Goal: Task Accomplishment & Management: Use online tool/utility

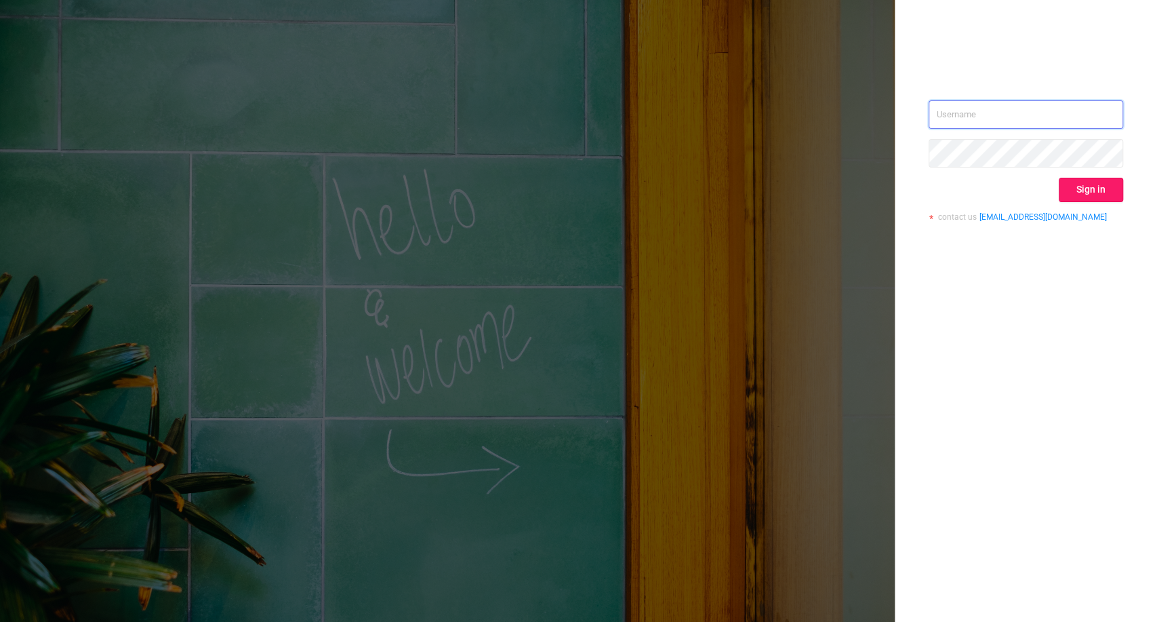
type input "[PERSON_NAME][EMAIL_ADDRESS][DOMAIN_NAME]"
click at [1093, 197] on button "Sign in" at bounding box center [1091, 190] width 64 height 24
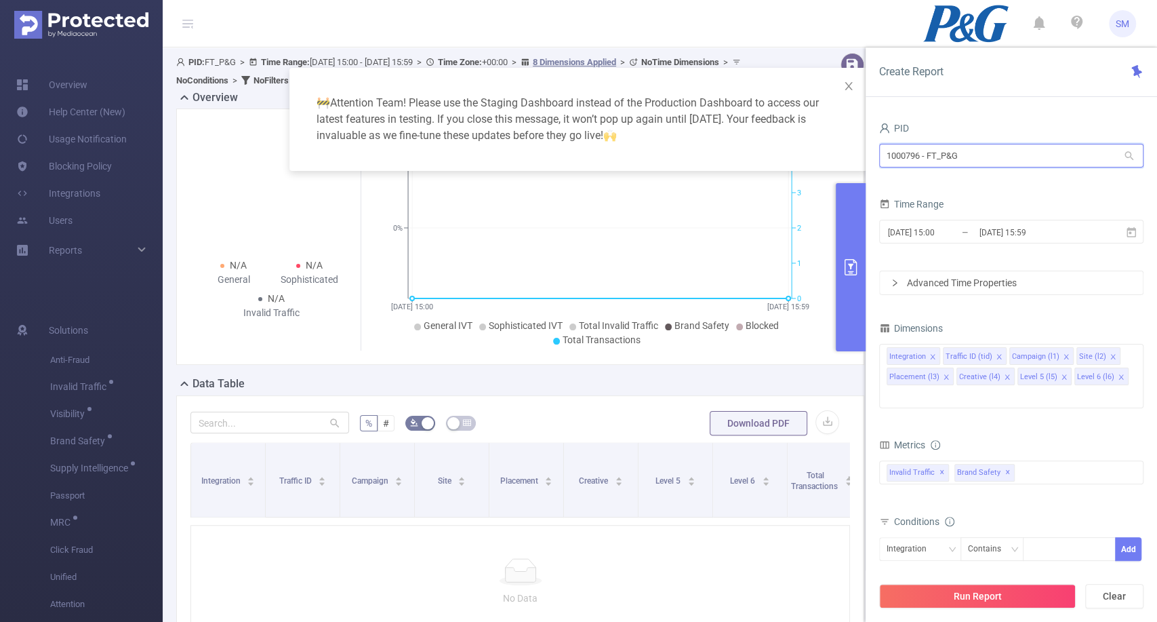
drag, startPoint x: 1040, startPoint y: 159, endPoint x: 874, endPoint y: 146, distance: 165.8
click at [874, 146] on div "PID 1000796 - FT_P&G 1000796 - FT_P&G Time Range [DATE] 15:00 _ [DATE] 15:59 Ad…" at bounding box center [1011, 375] width 291 height 540
type input "consum"
click at [922, 182] on li "1001014 - FT_BayerConsumer 18M [4.1M rows]" at bounding box center [1010, 183] width 264 height 22
click at [1134, 229] on icon at bounding box center [1131, 231] width 9 height 10
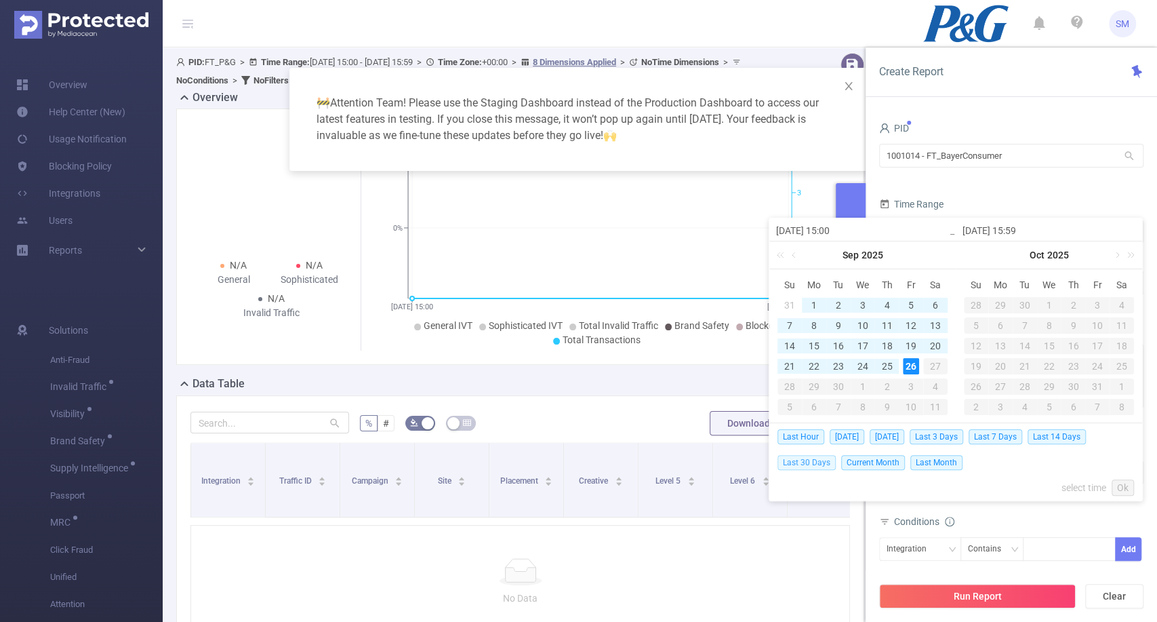
click at [811, 460] on span "Last 30 Days" at bounding box center [806, 462] width 58 height 15
type input "[DATE] 00:00"
type input "[DATE] 23:59"
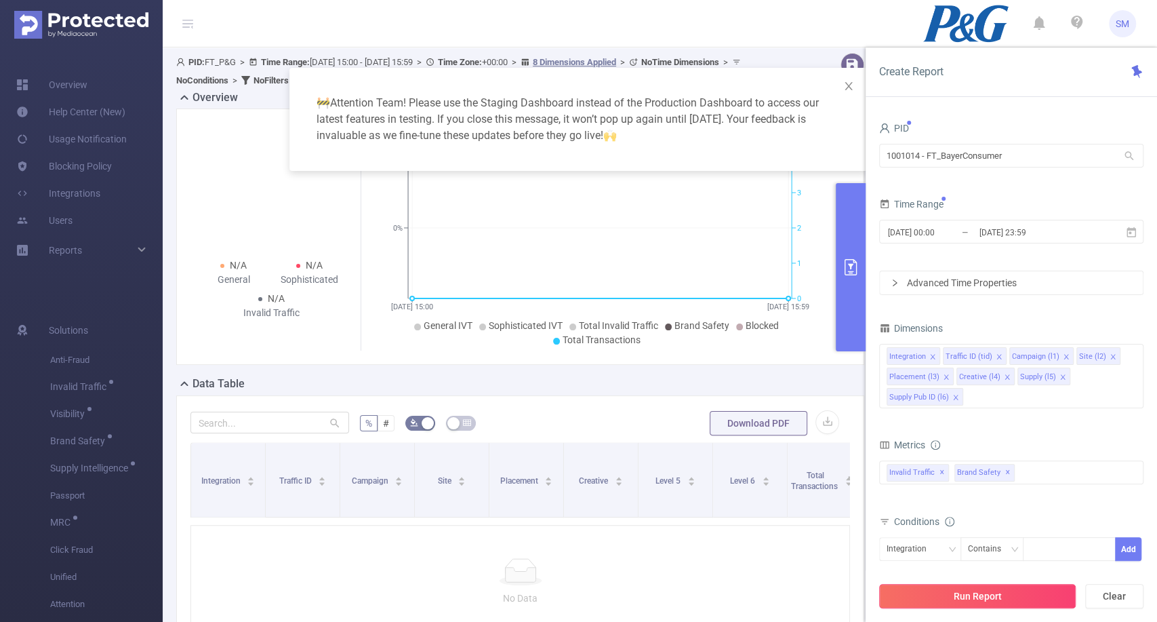
click at [952, 593] on button "Run Report" at bounding box center [977, 596] width 197 height 24
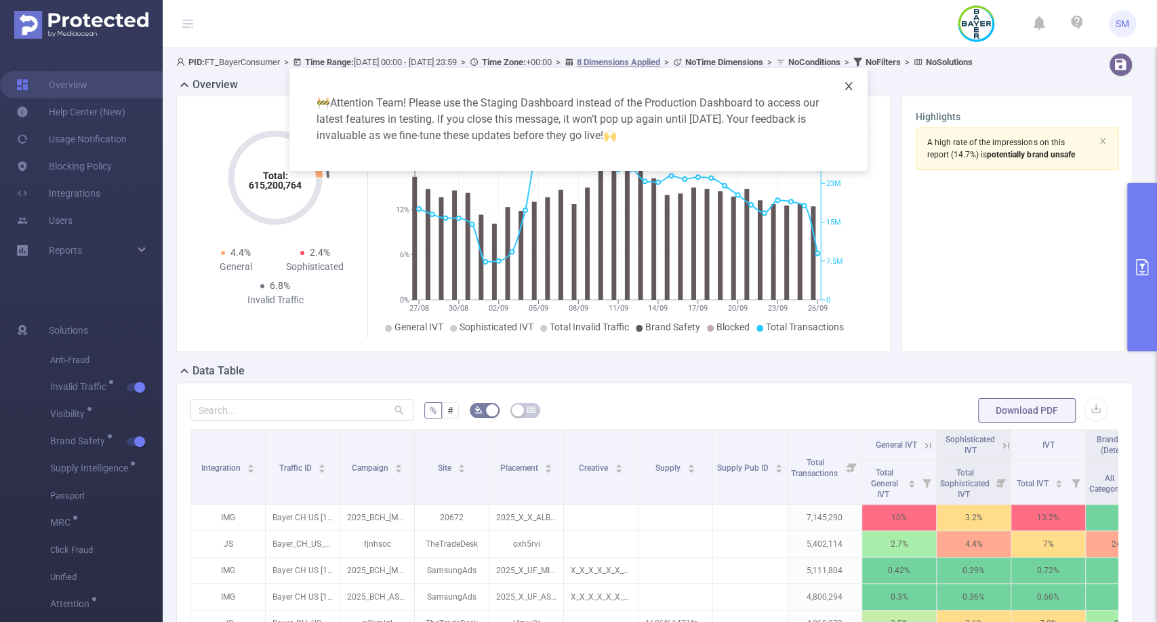
click at [849, 81] on icon "icon: close" at bounding box center [848, 86] width 11 height 11
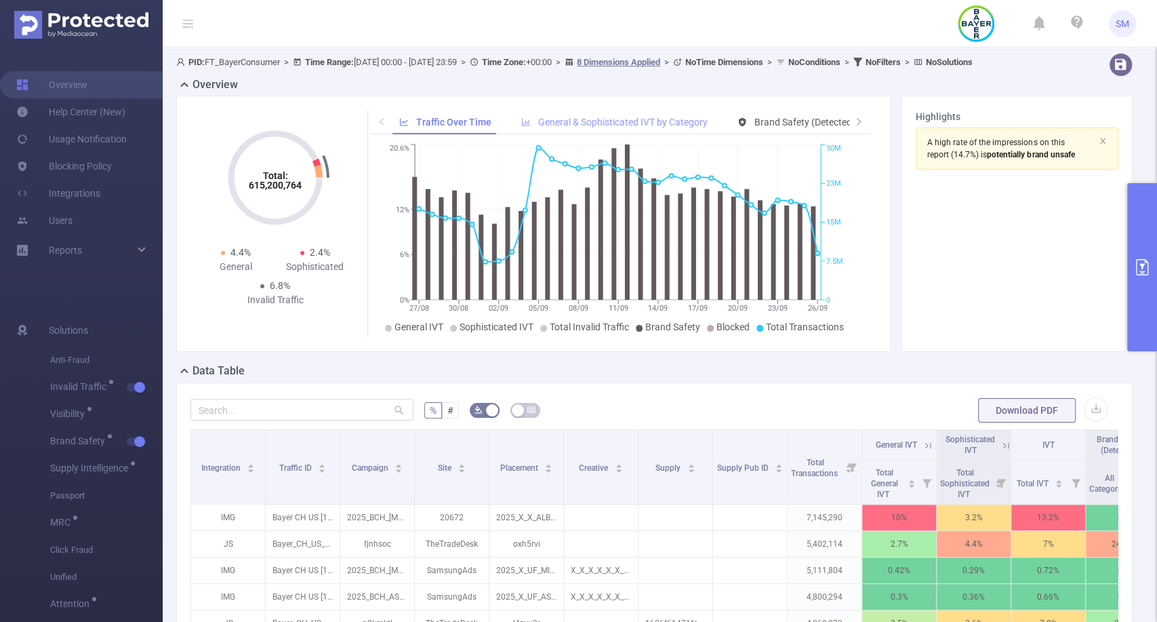
click at [655, 127] on span "General & Sophisticated IVT by Category" at bounding box center [622, 122] width 169 height 11
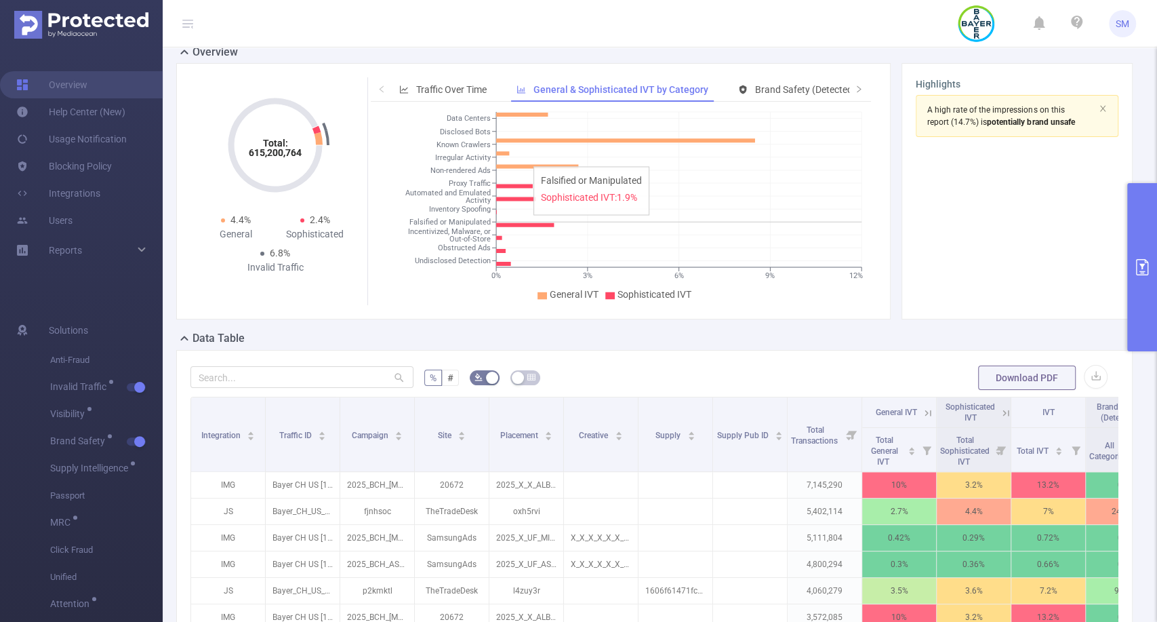
scroll to position [32, 0]
click at [439, 96] on div "Traffic Over Time" at bounding box center [442, 90] width 101 height 25
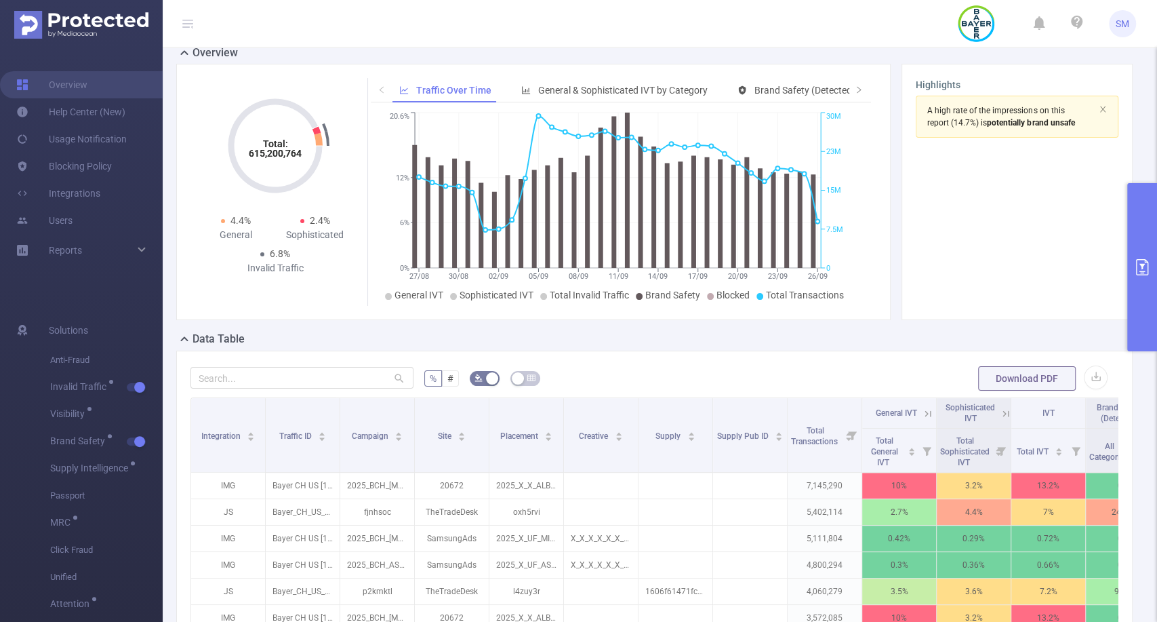
click at [1139, 233] on button "primary" at bounding box center [1142, 267] width 30 height 168
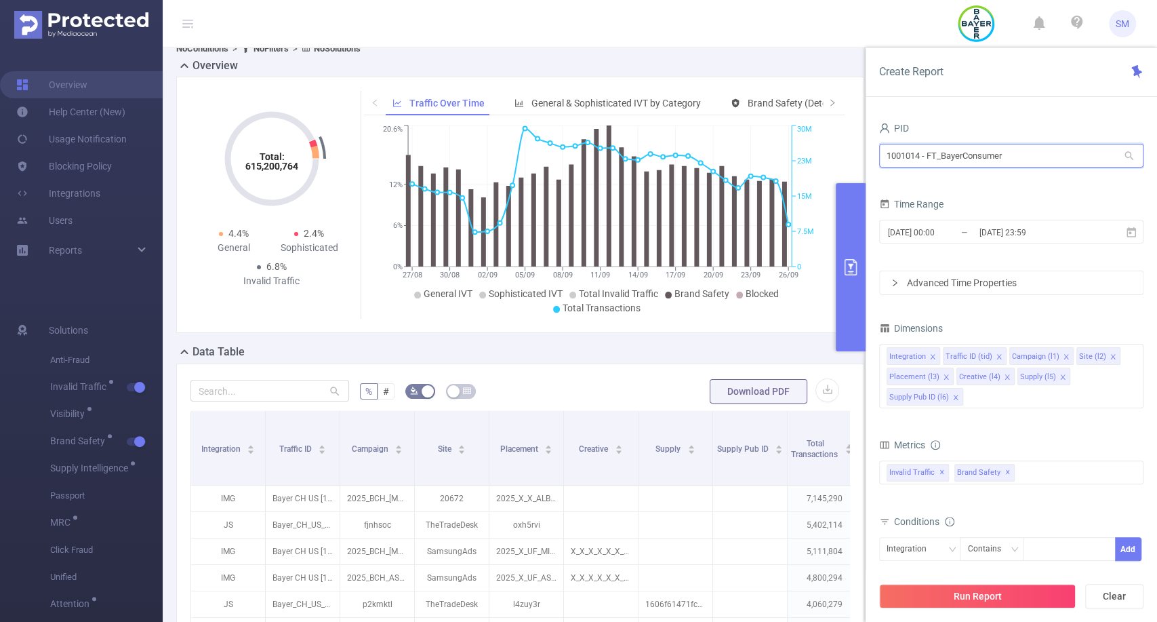
drag, startPoint x: 1006, startPoint y: 156, endPoint x: 881, endPoint y: 148, distance: 124.9
click at [881, 148] on input "1001014 - FT_BayerConsumer" at bounding box center [1011, 156] width 264 height 24
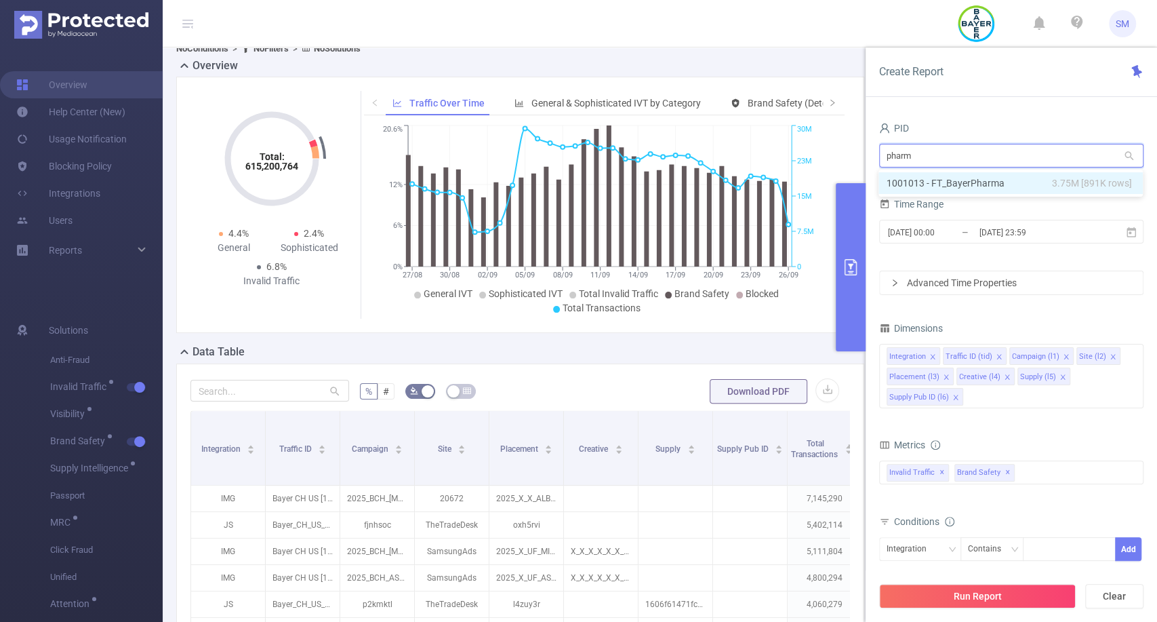
type input "pharma"
click at [946, 182] on li "1001013 - FT_BayerPharma 3.75M [891K rows]" at bounding box center [1010, 183] width 264 height 22
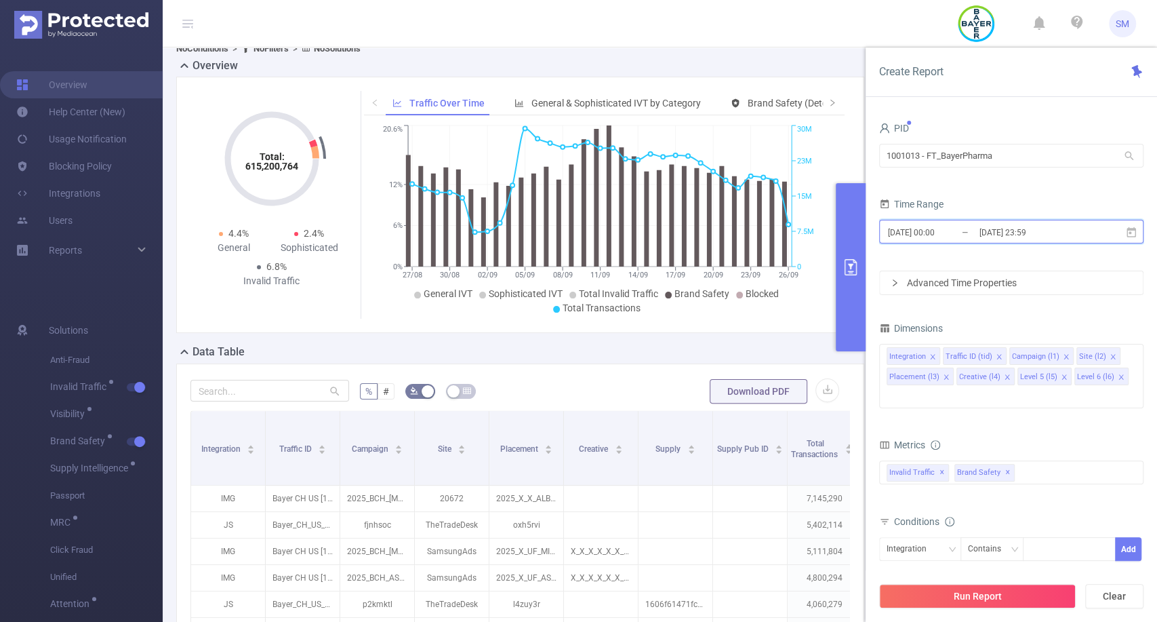
click at [1133, 230] on icon at bounding box center [1131, 232] width 12 height 12
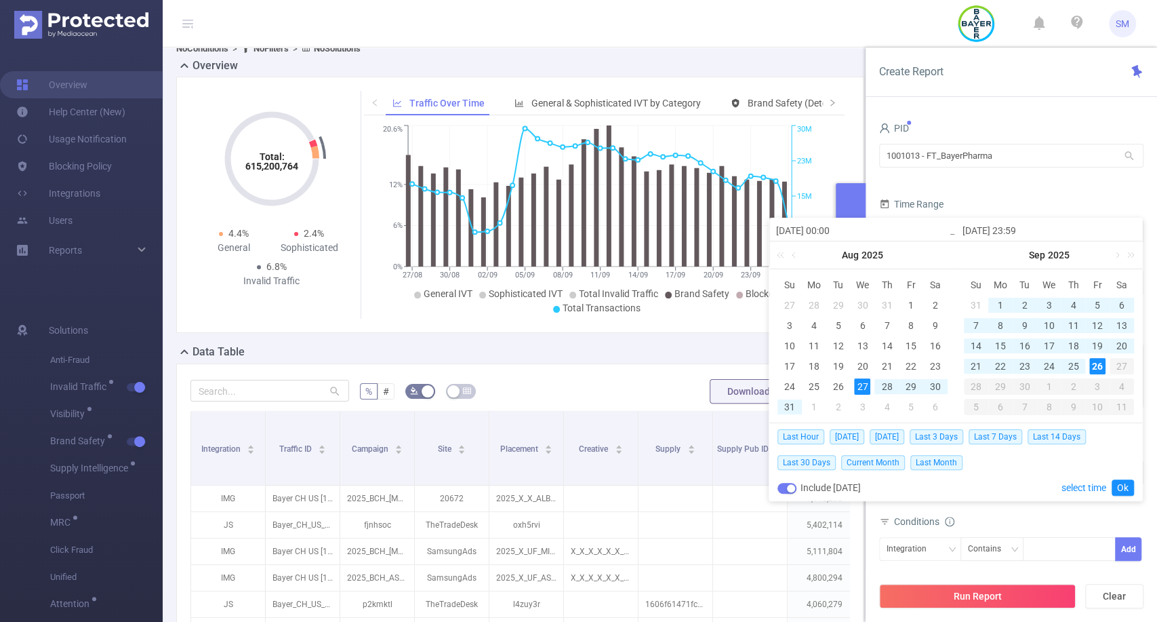
click at [788, 485] on button "button" at bounding box center [786, 488] width 19 height 11
type input "[DATE] 23:59"
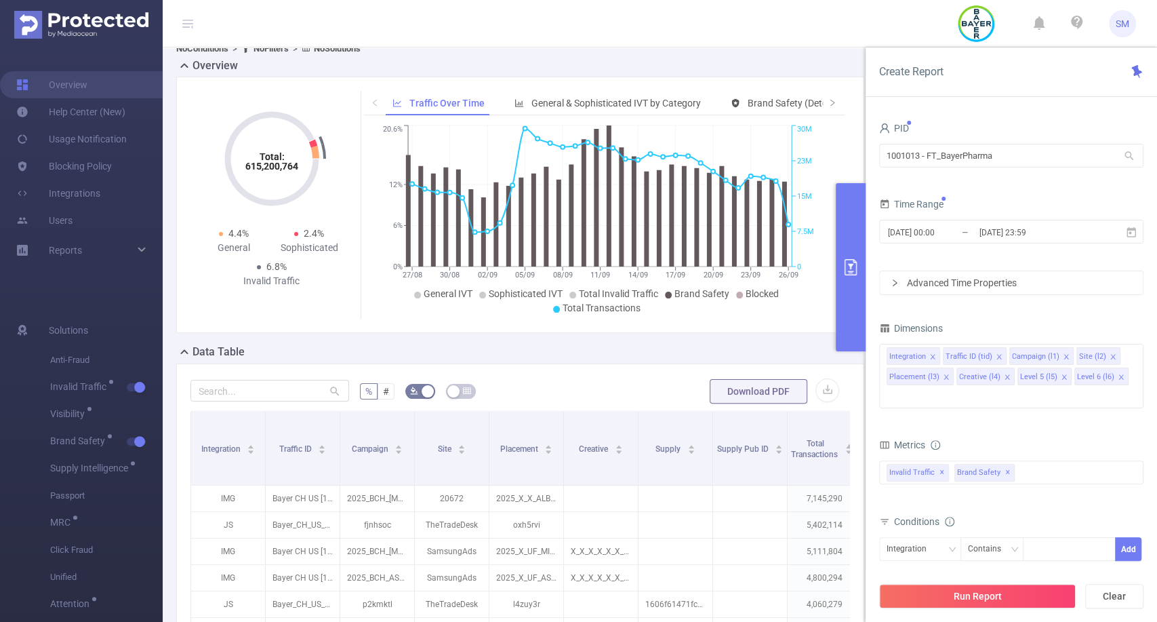
click at [1001, 556] on div "Conditions Integration Contains Add" at bounding box center [1011, 545] width 264 height 66
click at [998, 464] on span "Brand Safety ✕" at bounding box center [984, 473] width 60 height 18
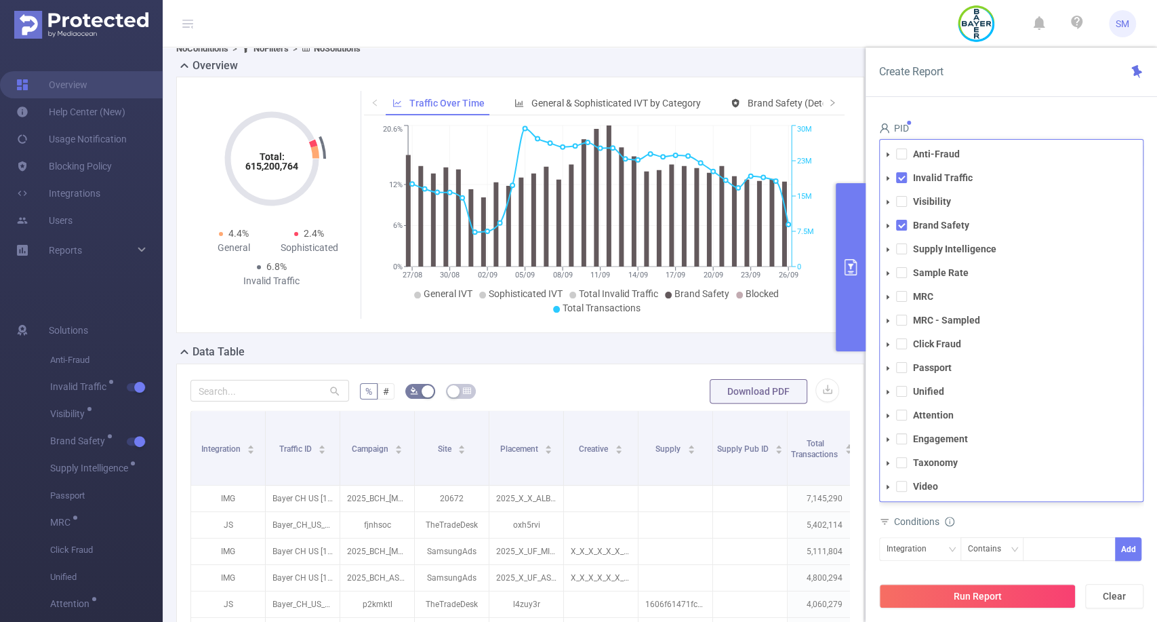
click at [1024, 550] on div "Integration Contains Add" at bounding box center [1011, 553] width 264 height 39
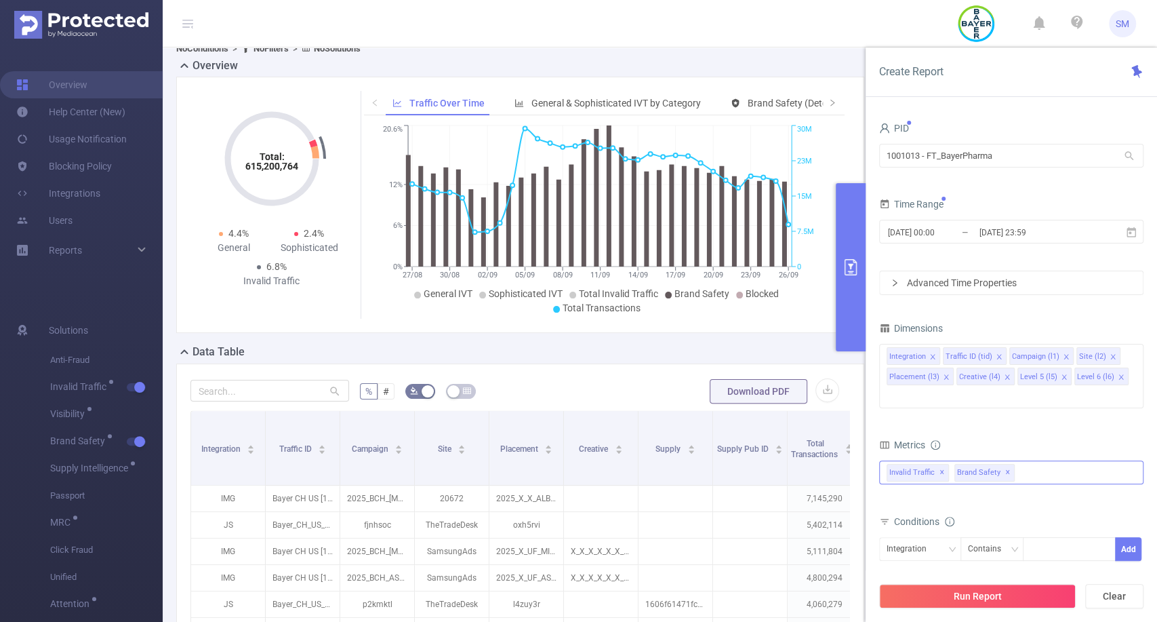
click at [1005, 464] on span "✕" at bounding box center [1007, 472] width 5 height 16
click at [961, 592] on button "Run Report" at bounding box center [977, 596] width 197 height 24
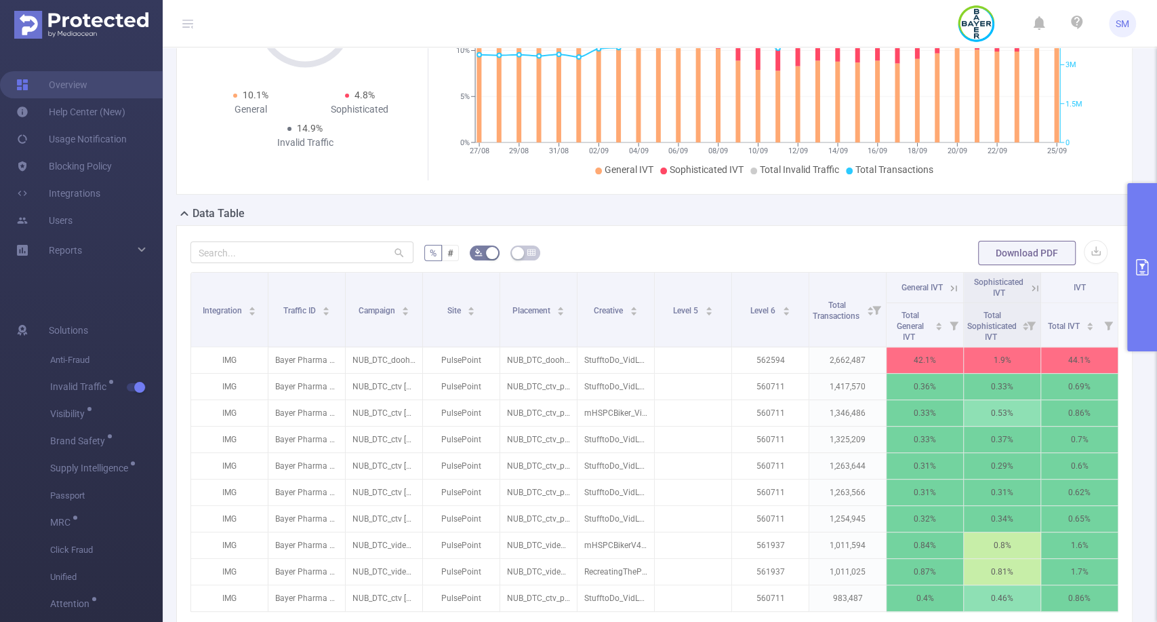
scroll to position [249, 0]
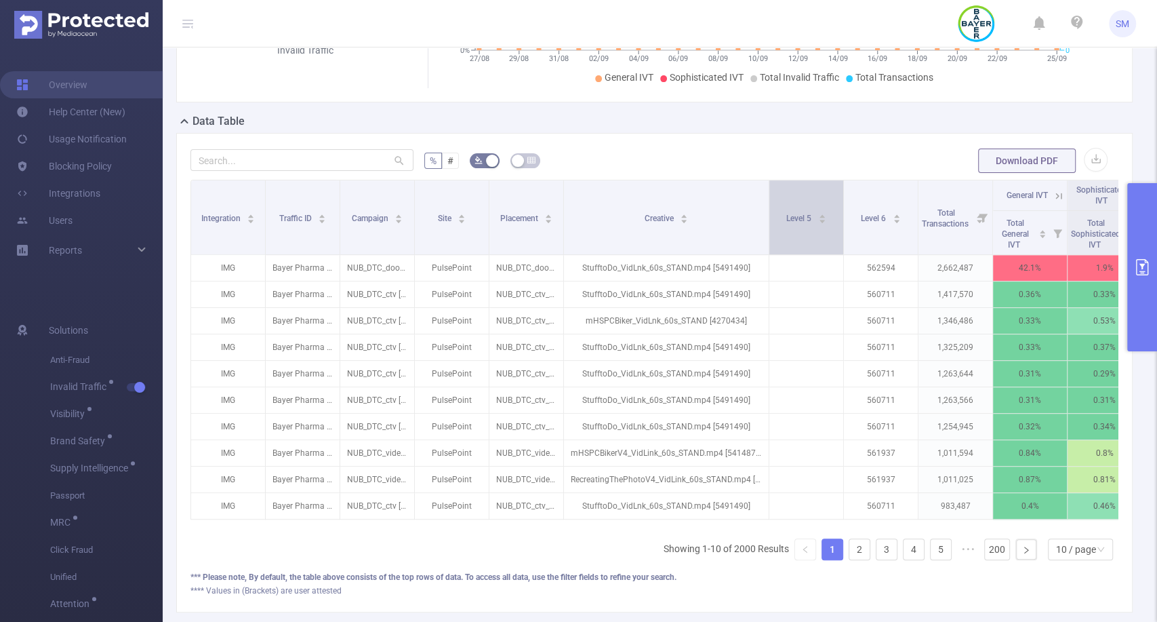
drag, startPoint x: 645, startPoint y: 222, endPoint x: 767, endPoint y: 213, distance: 122.3
click at [767, 213] on span at bounding box center [768, 217] width 7 height 74
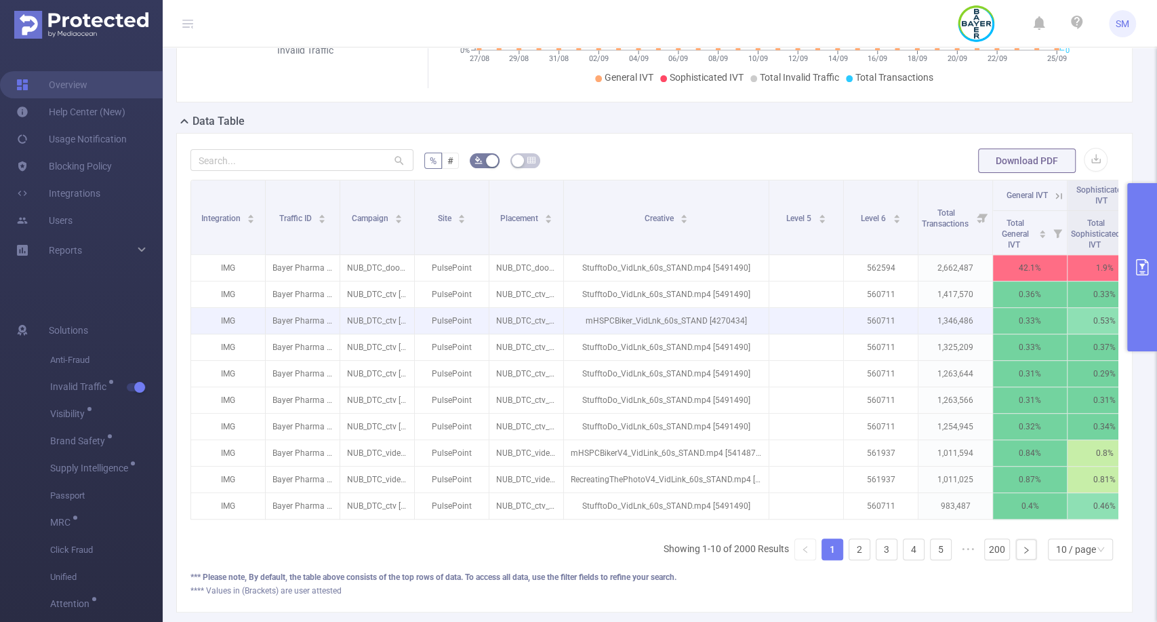
scroll to position [0, 1]
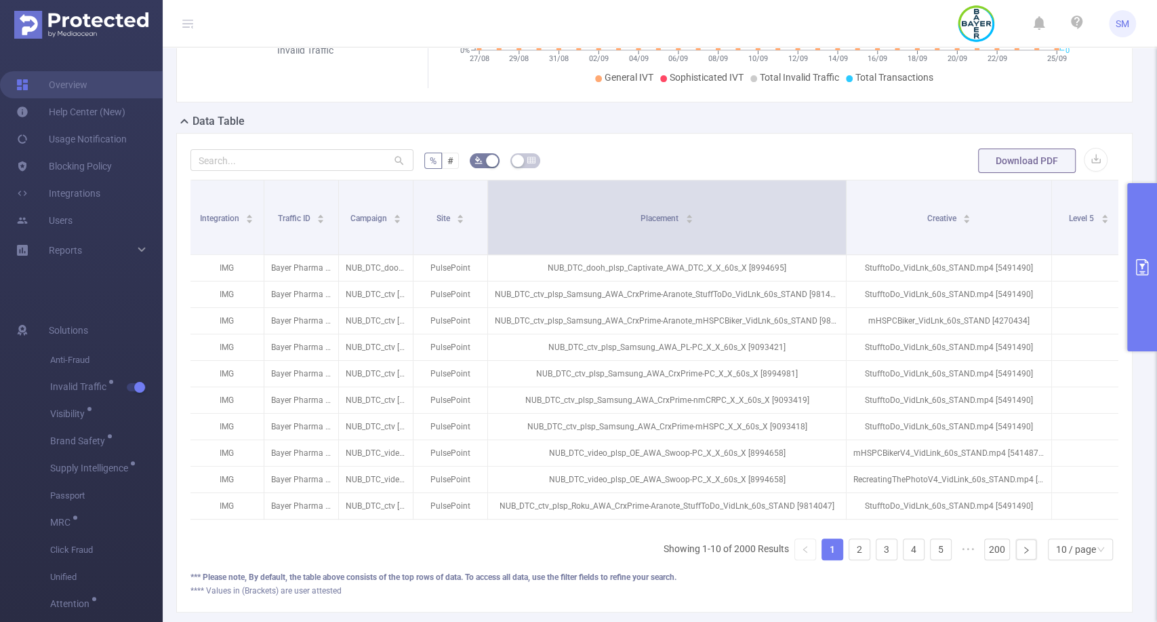
drag, startPoint x: 559, startPoint y: 210, endPoint x: 857, endPoint y: 207, distance: 297.6
click at [849, 207] on span at bounding box center [846, 217] width 7 height 74
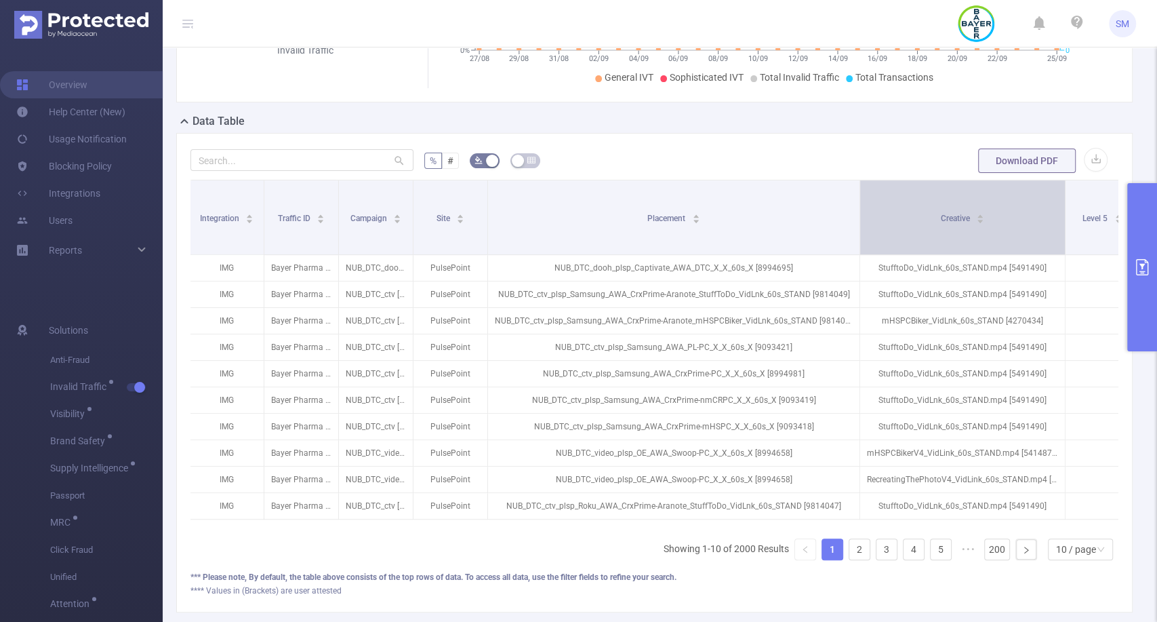
scroll to position [0, 410]
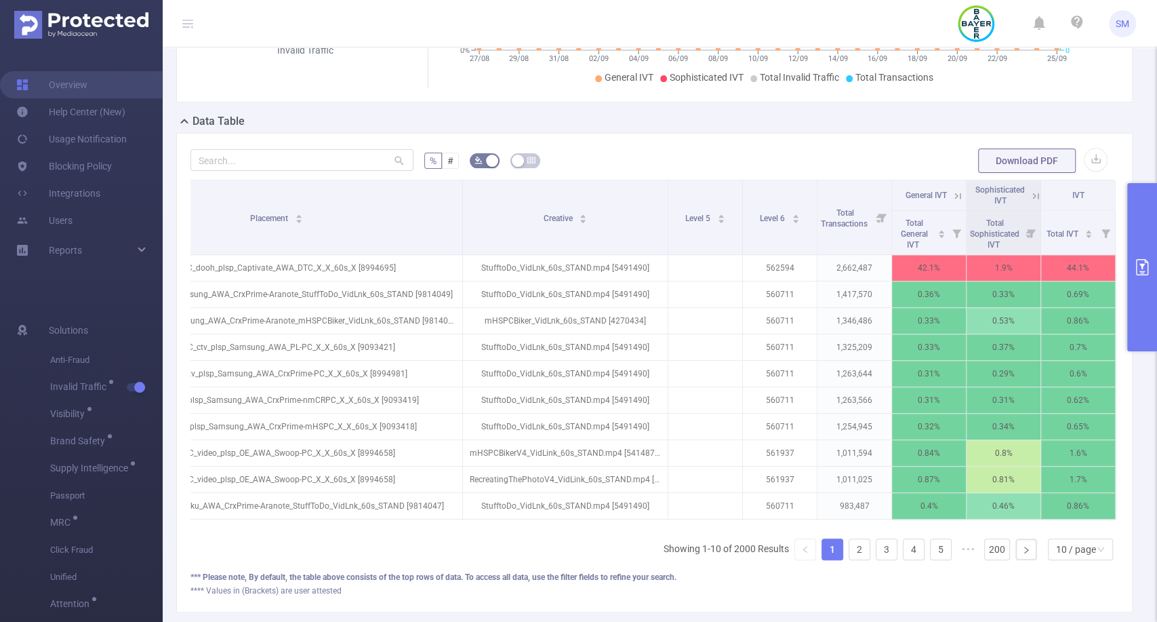
click at [1150, 235] on button "primary" at bounding box center [1142, 267] width 30 height 168
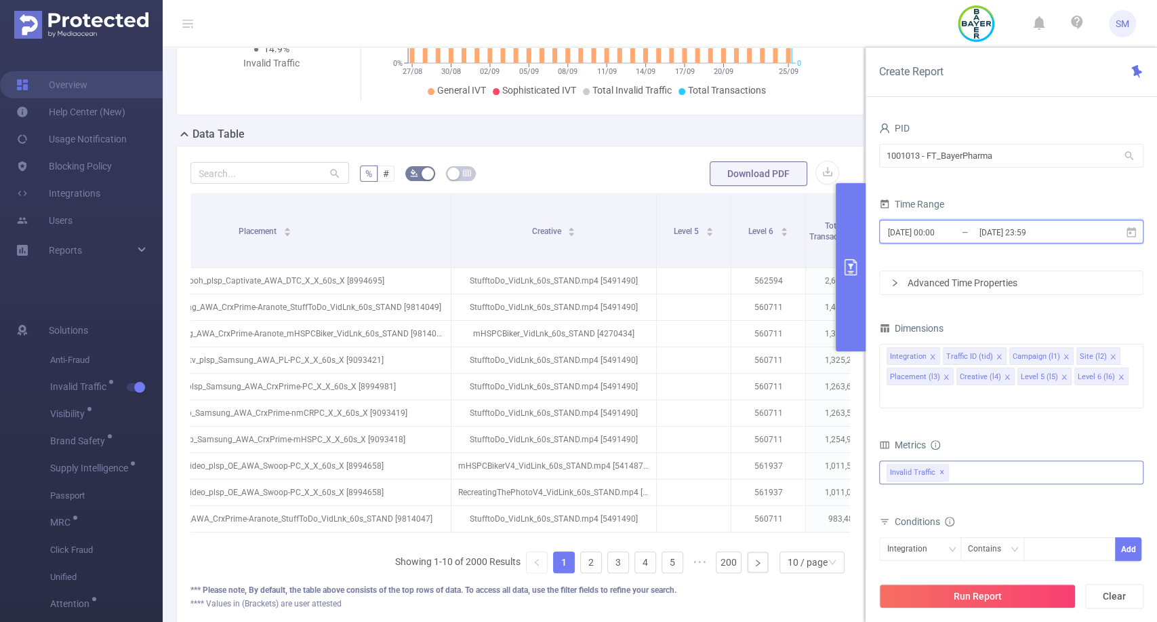
click at [1131, 229] on icon at bounding box center [1131, 231] width 9 height 10
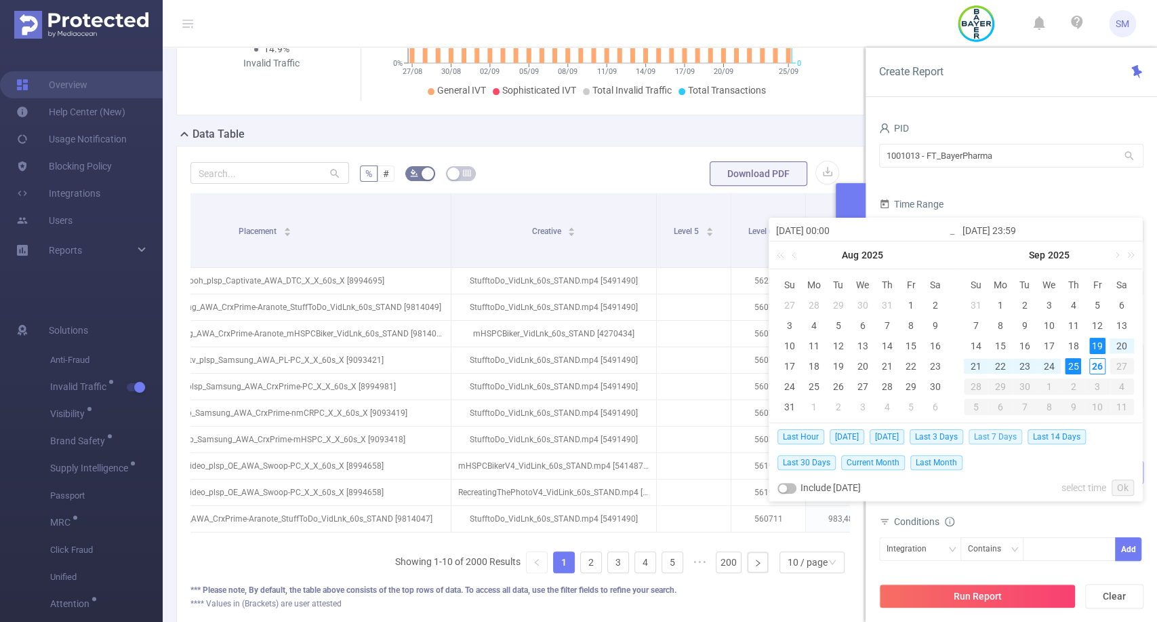
click at [999, 435] on span "Last 7 Days" at bounding box center [996, 436] width 54 height 15
type input "[DATE] 00:00"
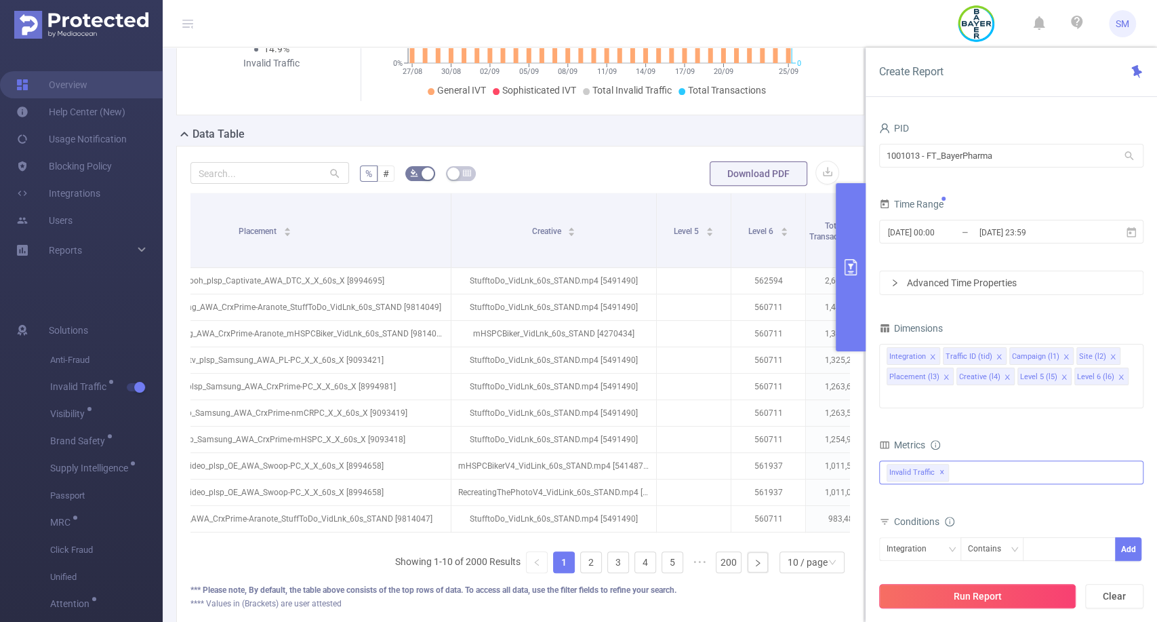
click at [961, 593] on button "Run Report" at bounding box center [977, 596] width 197 height 24
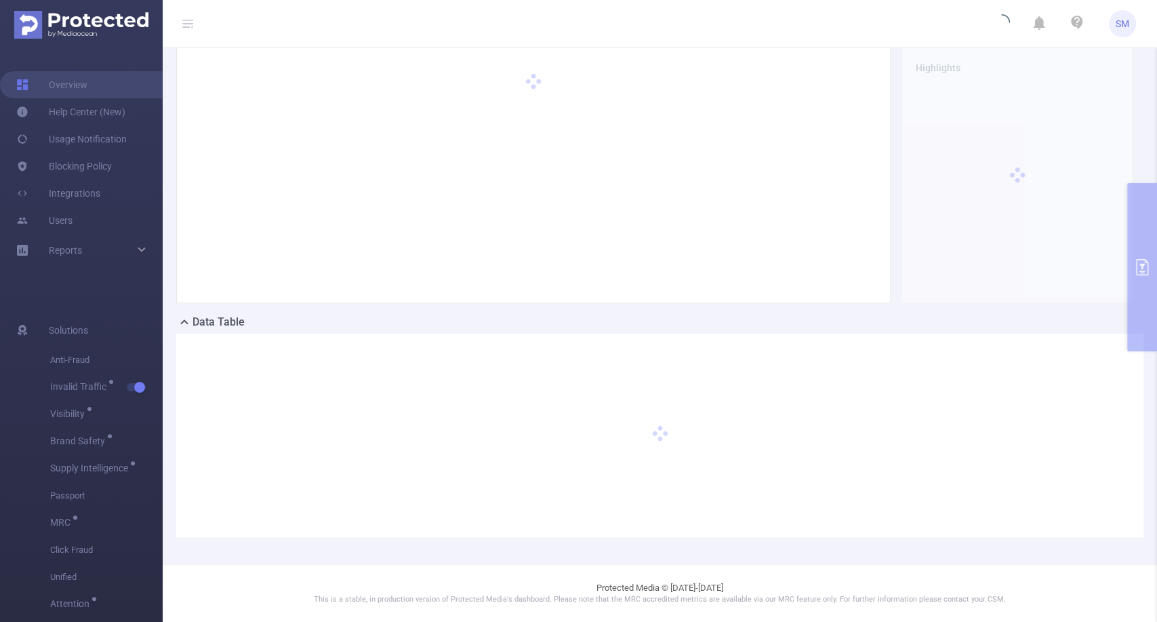
scroll to position [60, 0]
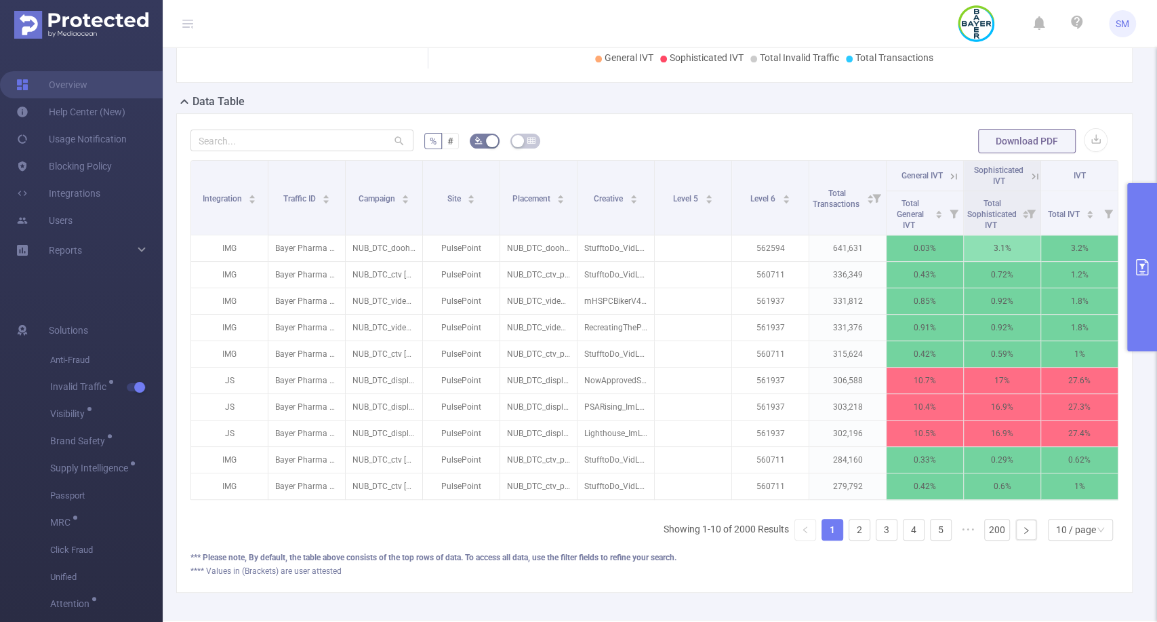
scroll to position [268, 0]
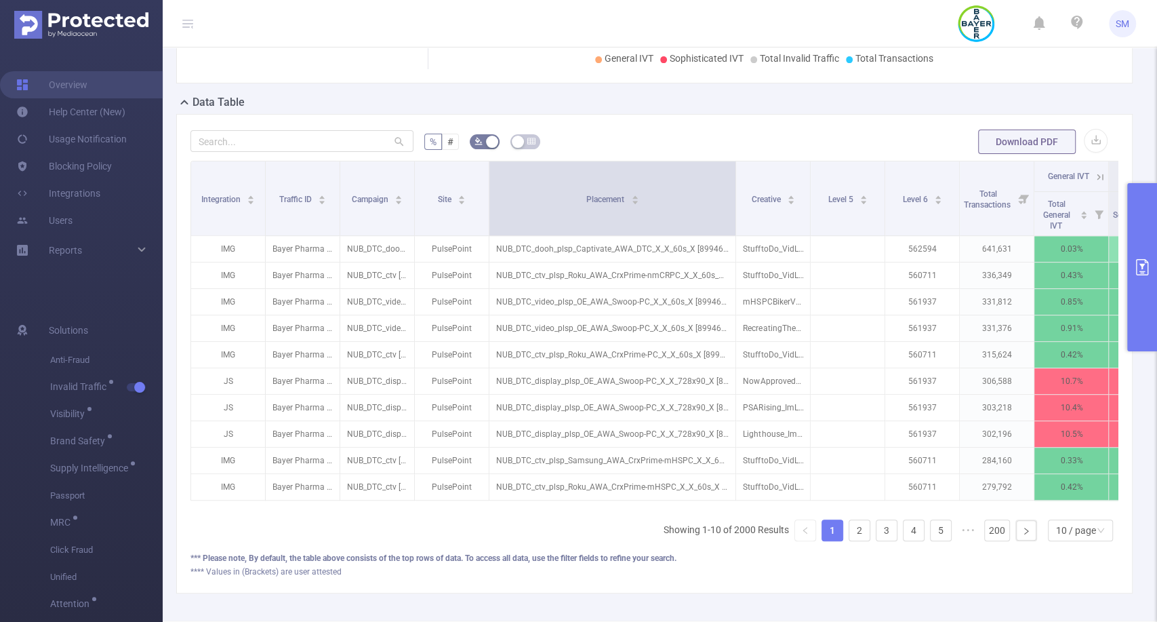
drag, startPoint x: 570, startPoint y: 189, endPoint x: 735, endPoint y: 215, distance: 167.4
click at [735, 192] on tr "Integration Traffic ID Campaign Site Placement Creative Level 5 Level 6 Total T…" at bounding box center [724, 176] width 1067 height 31
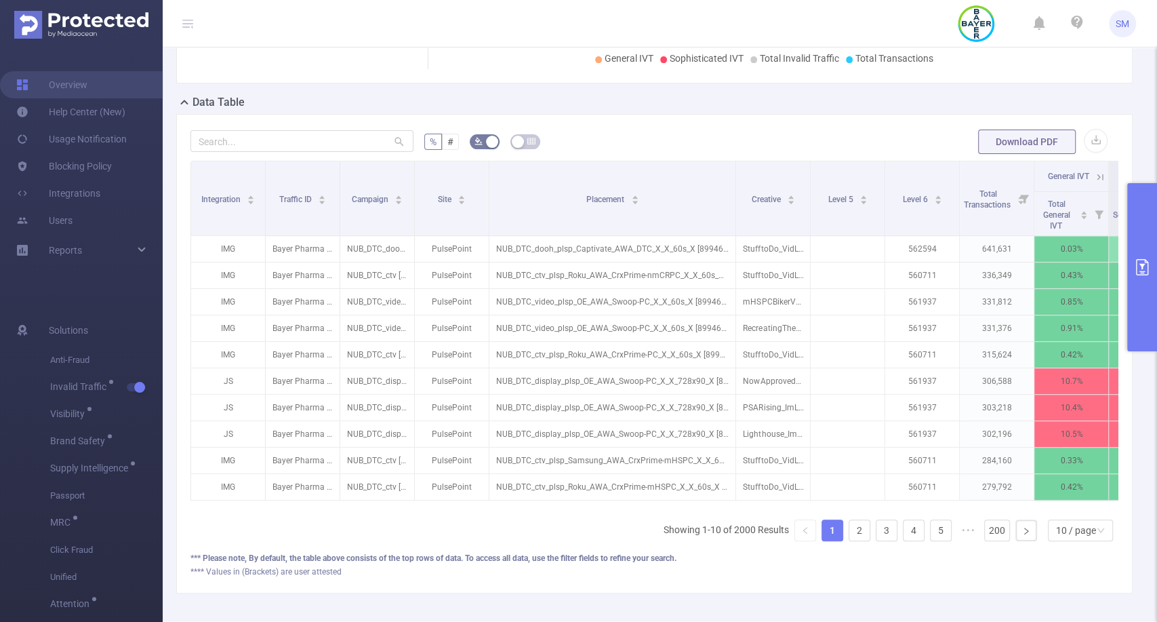
click at [1147, 216] on button "primary" at bounding box center [1142, 267] width 30 height 168
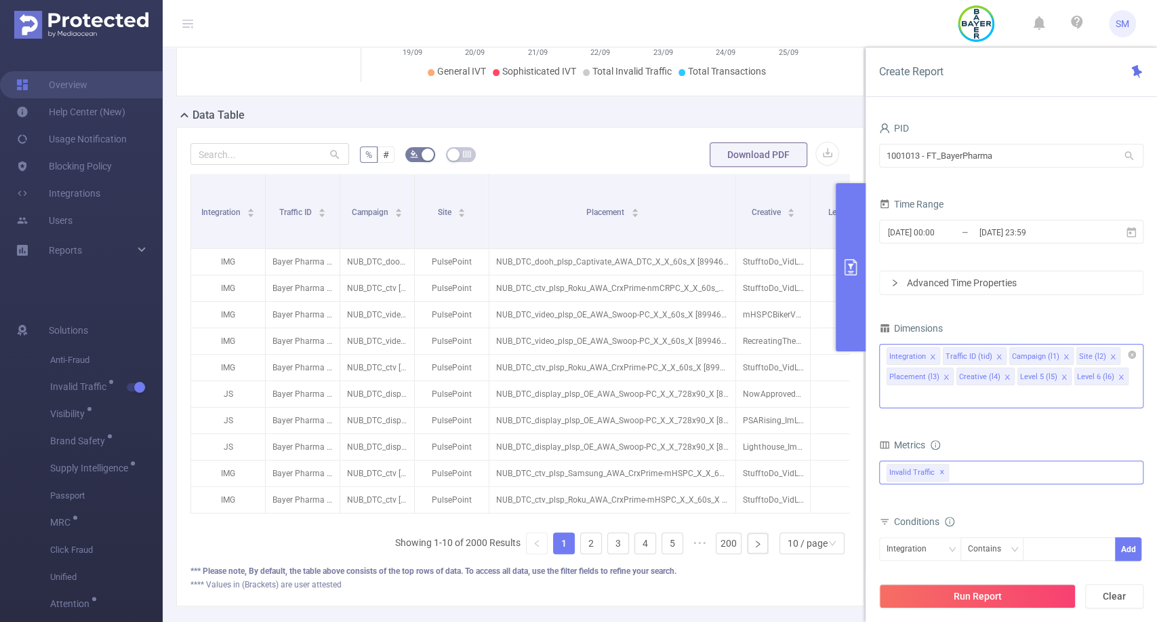
click at [1005, 378] on icon "icon: close" at bounding box center [1007, 376] width 5 height 5
click at [1003, 378] on icon "icon: close" at bounding box center [1003, 376] width 7 height 7
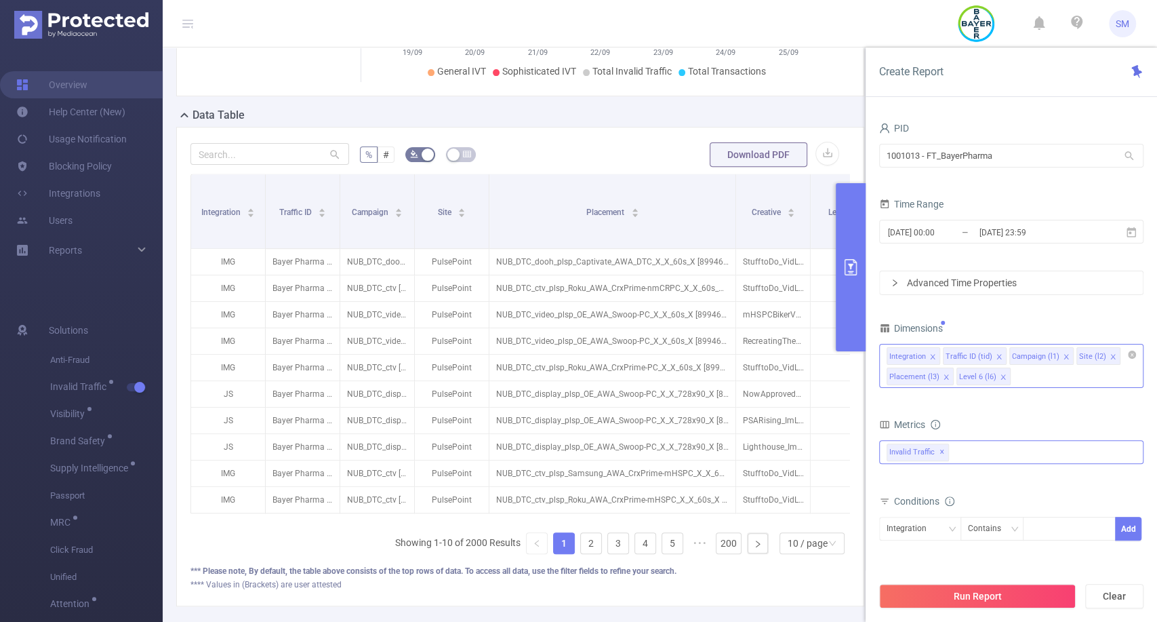
click at [1001, 376] on icon "icon: close" at bounding box center [1003, 376] width 7 height 7
click at [1001, 376] on div "Integration Traffic ID (tid) Campaign (l1) Site (l2) Placement (l3)" at bounding box center [1011, 366] width 264 height 44
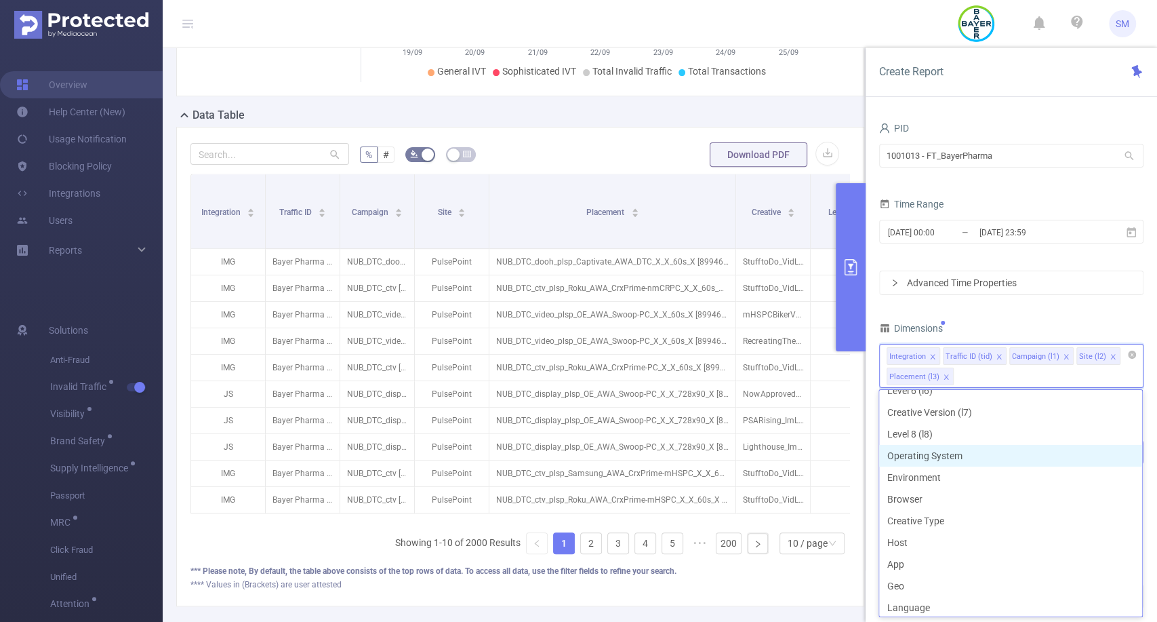
scroll to position [165, 0]
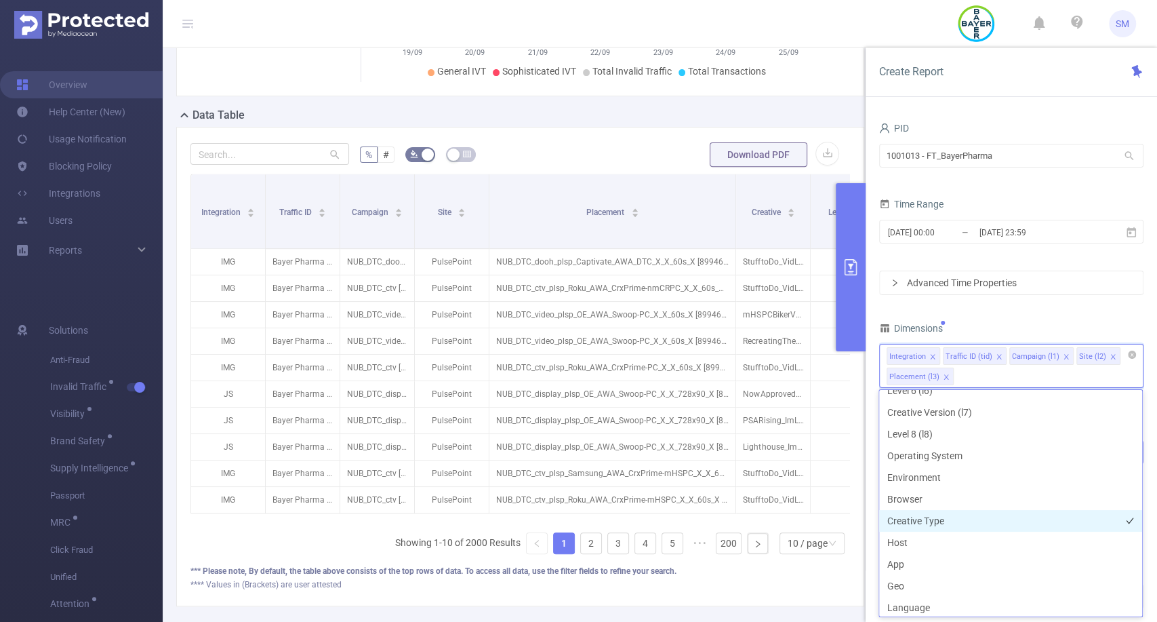
click at [986, 516] on li "Creative Type" at bounding box center [1010, 521] width 263 height 22
click at [971, 542] on li "Host" at bounding box center [1010, 542] width 263 height 22
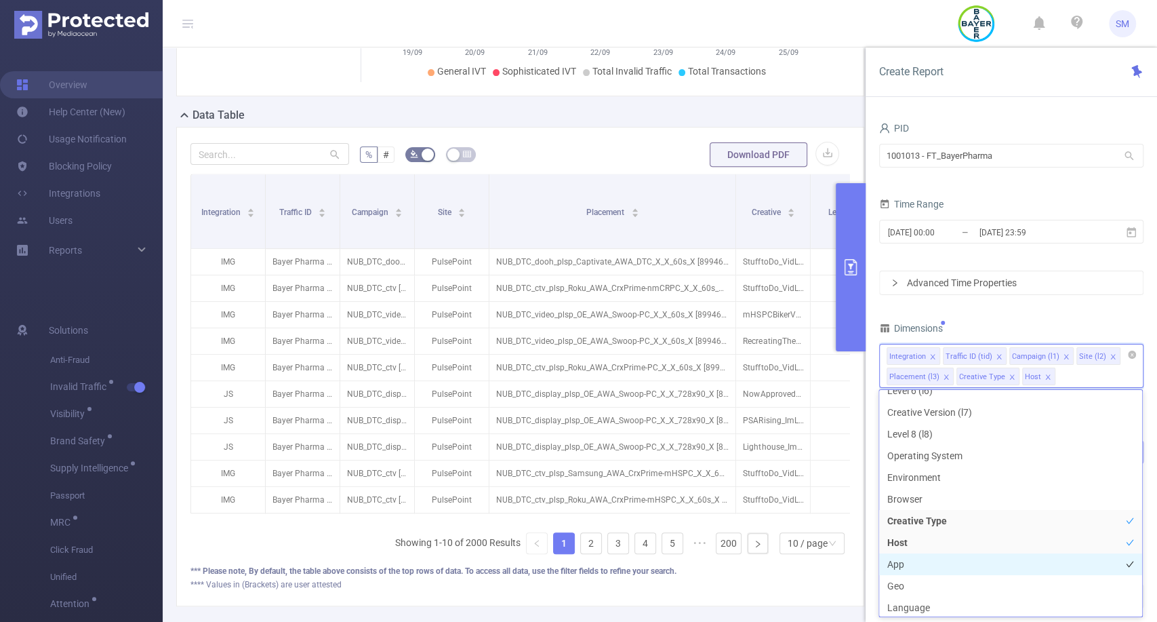
click at [956, 563] on li "App" at bounding box center [1010, 564] width 263 height 22
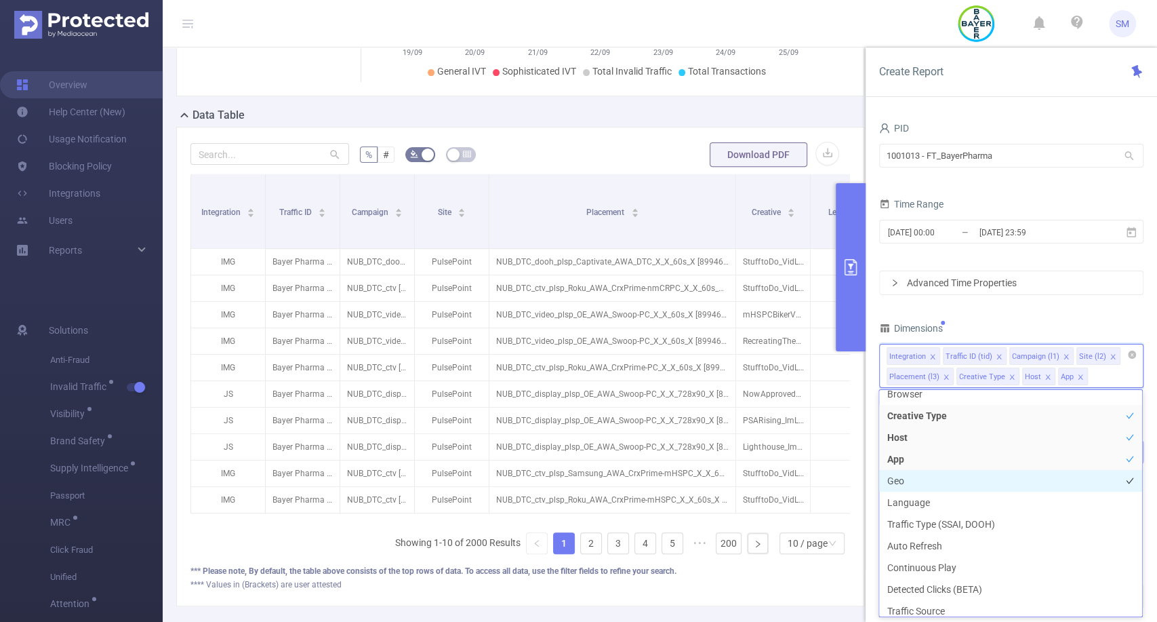
scroll to position [270, 0]
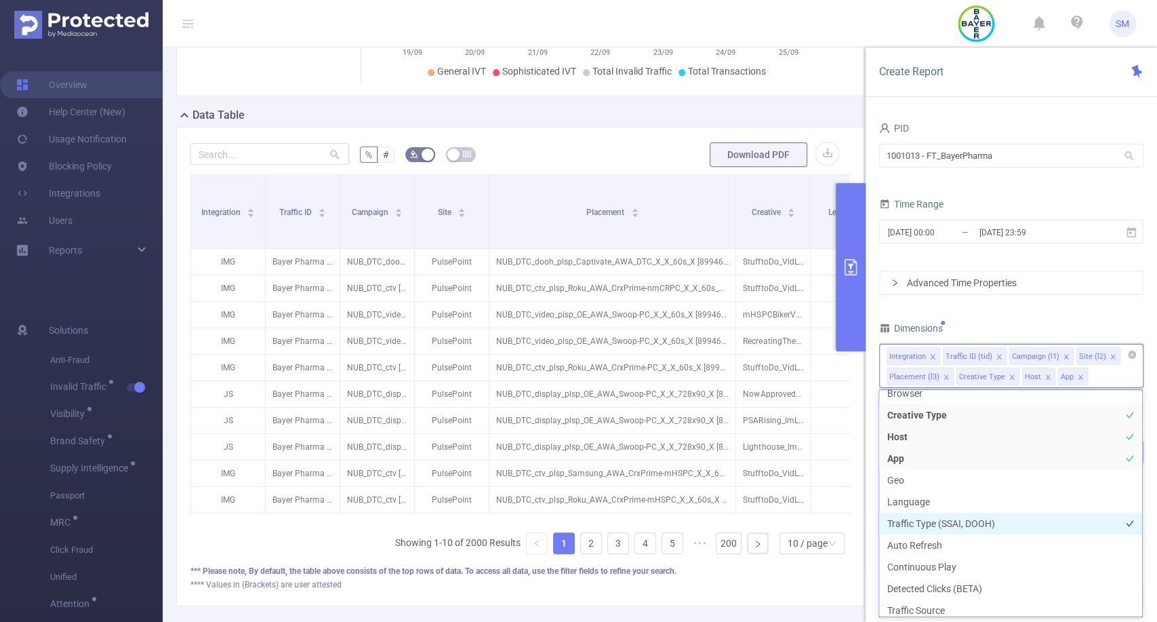
click at [938, 523] on li "Traffic Type (SSAI, DOOH)" at bounding box center [1010, 523] width 263 height 22
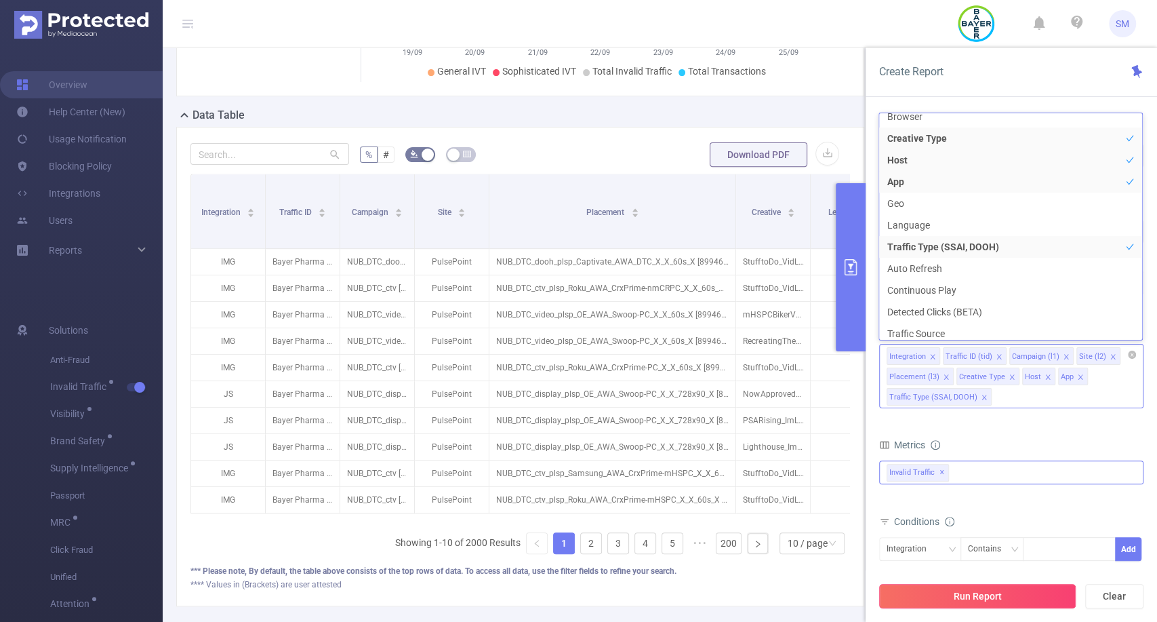
click at [912, 601] on button "Run Report" at bounding box center [977, 596] width 197 height 24
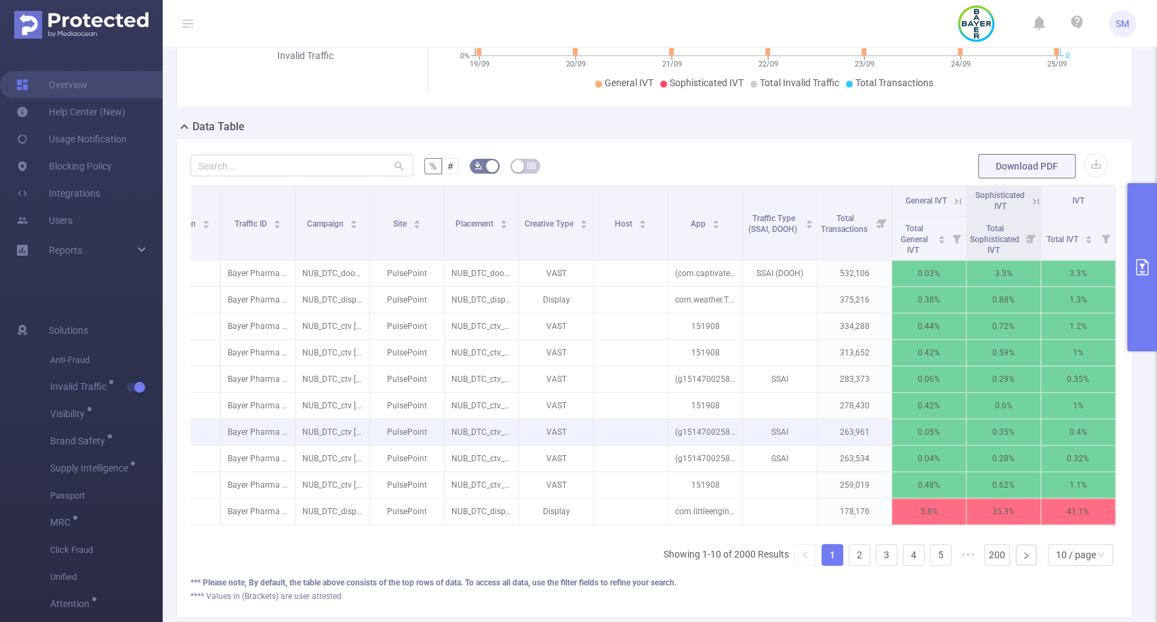
scroll to position [0, 55]
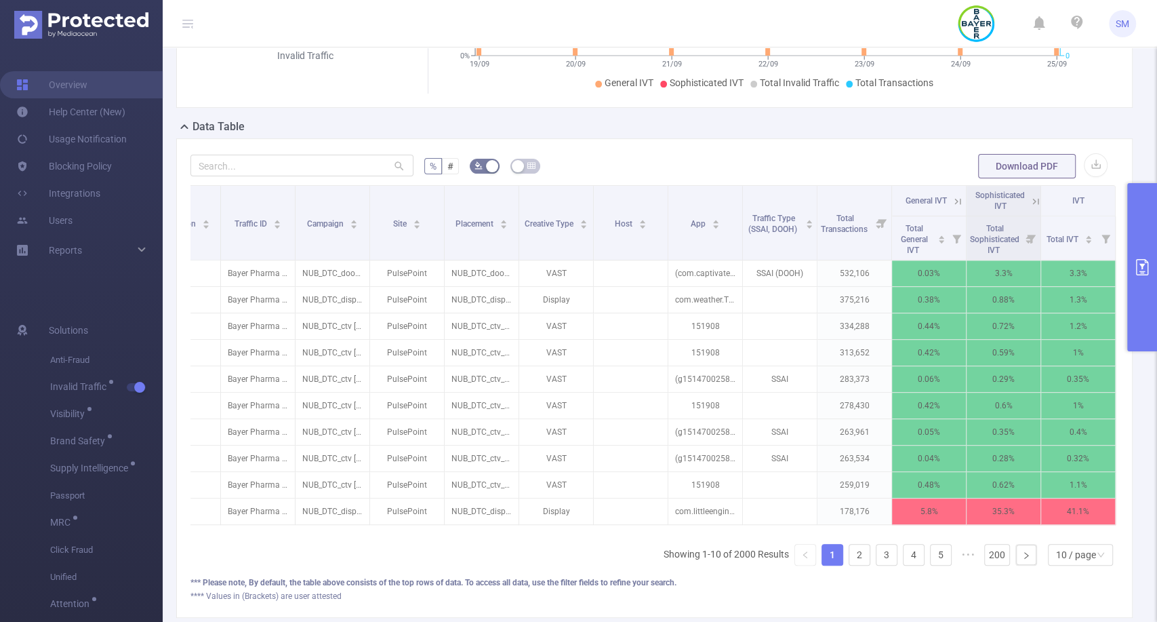
click at [1030, 207] on icon at bounding box center [1036, 201] width 12 height 12
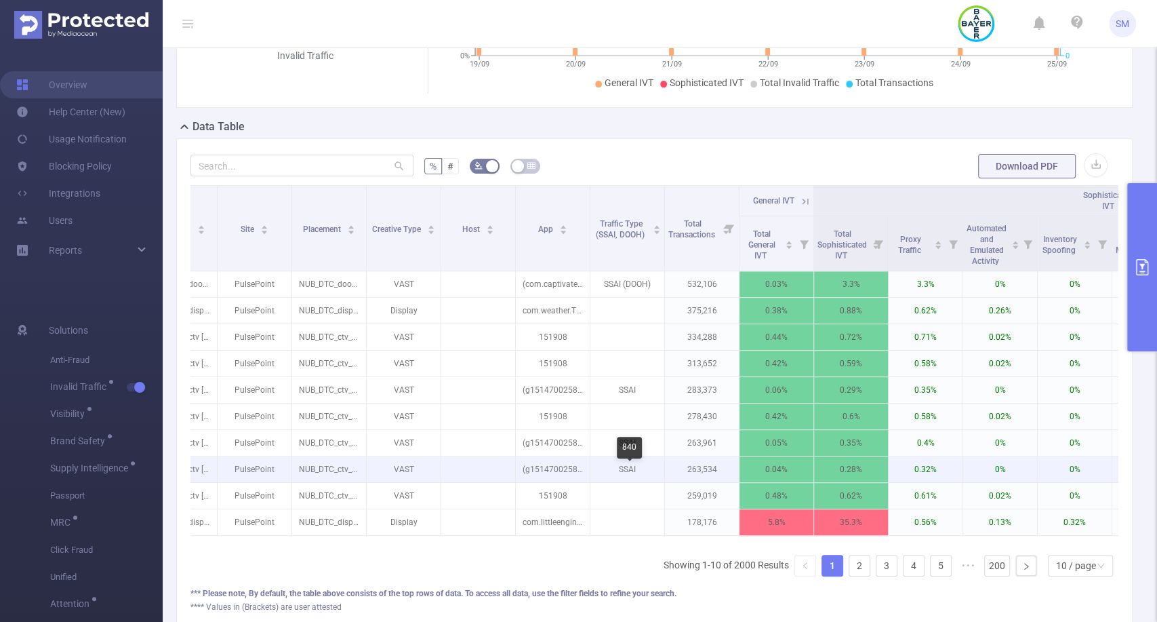
scroll to position [0, 196]
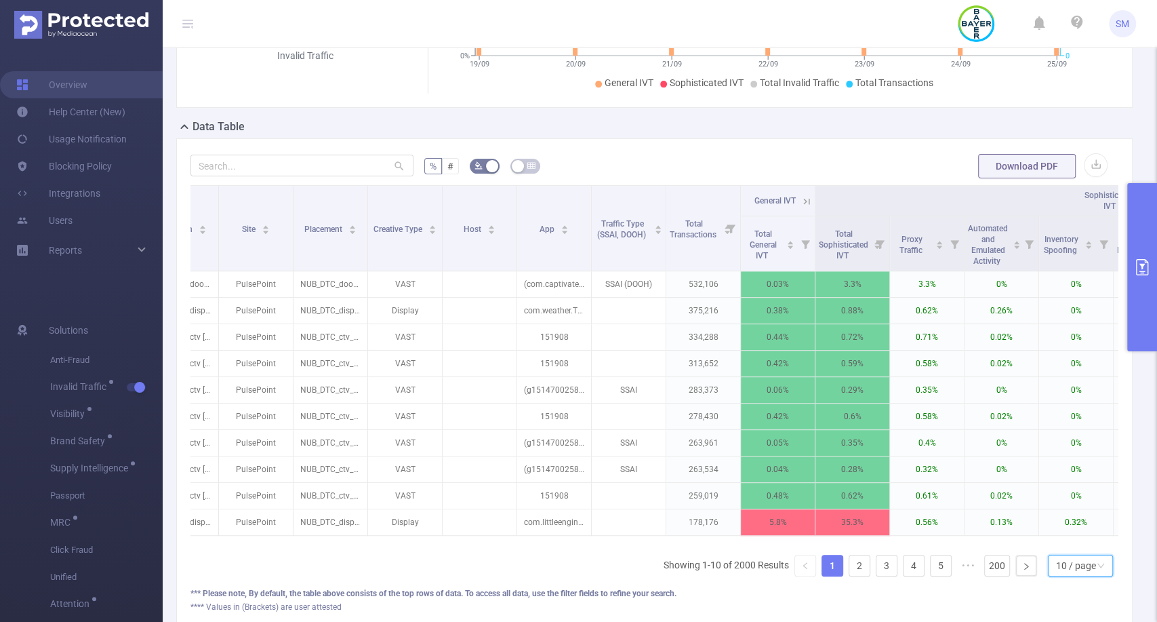
click at [1056, 575] on div "10 / page" at bounding box center [1076, 565] width 40 height 20
click at [1059, 515] on li "30 / page" at bounding box center [1068, 509] width 65 height 22
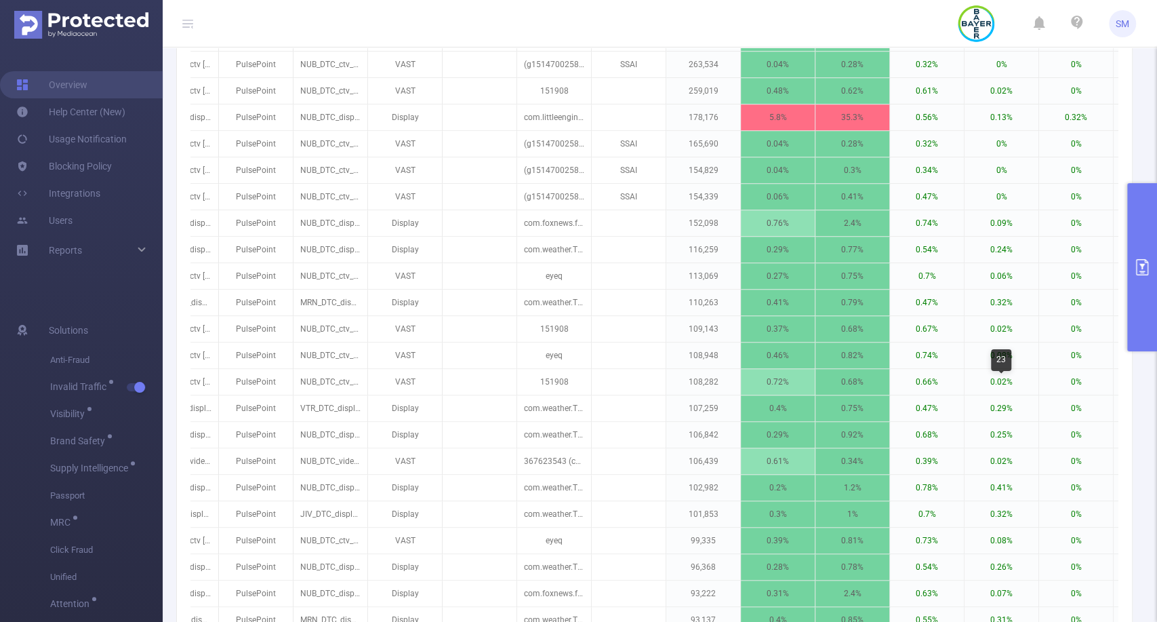
scroll to position [885, 0]
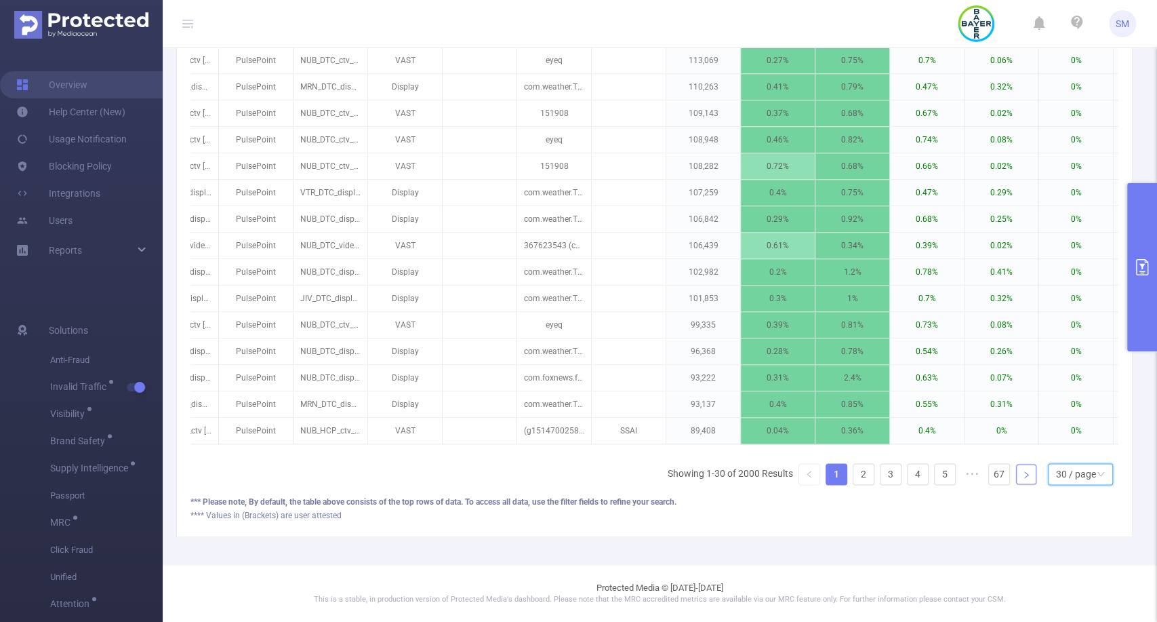
click at [1022, 478] on icon "icon: right" at bounding box center [1026, 474] width 8 height 8
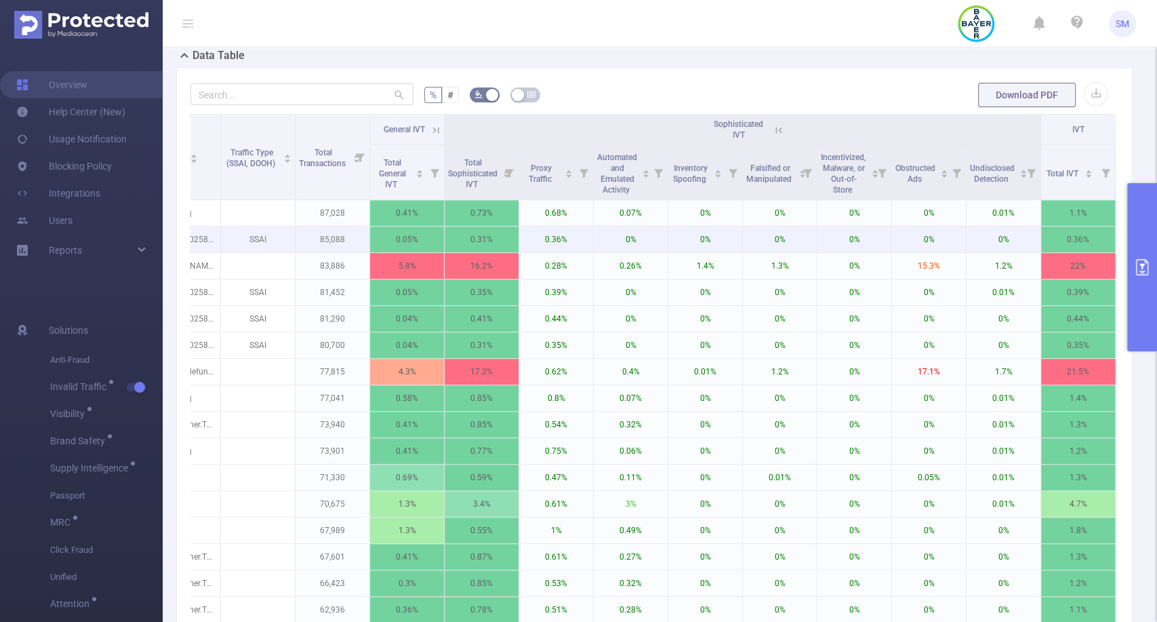
scroll to position [315, 0]
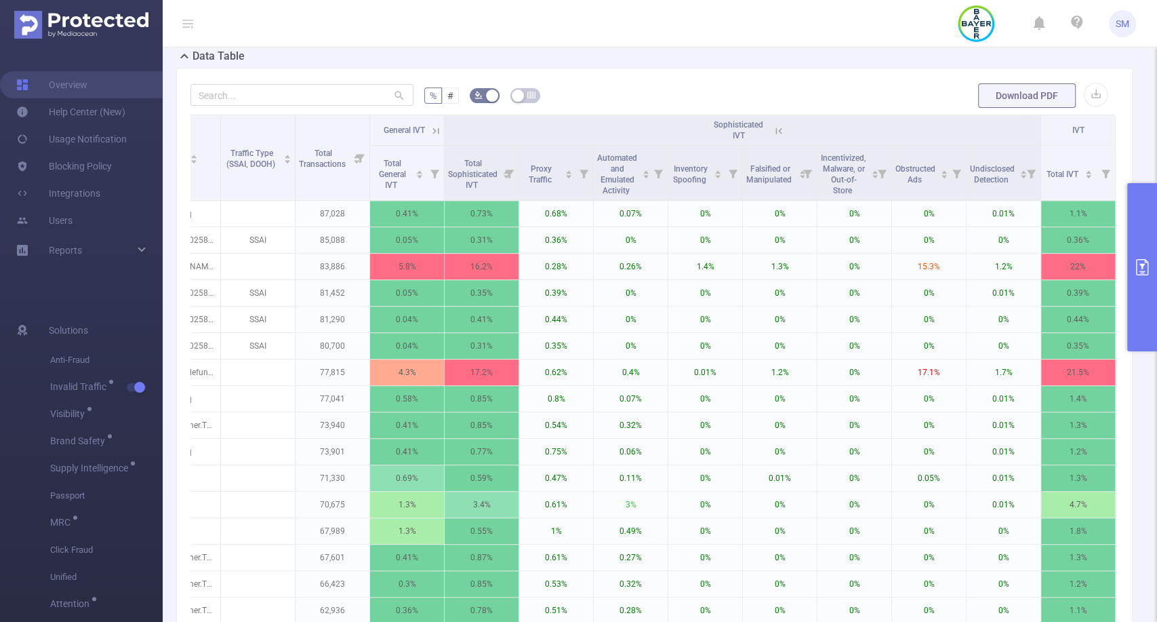
click at [773, 137] on icon at bounding box center [779, 131] width 12 height 12
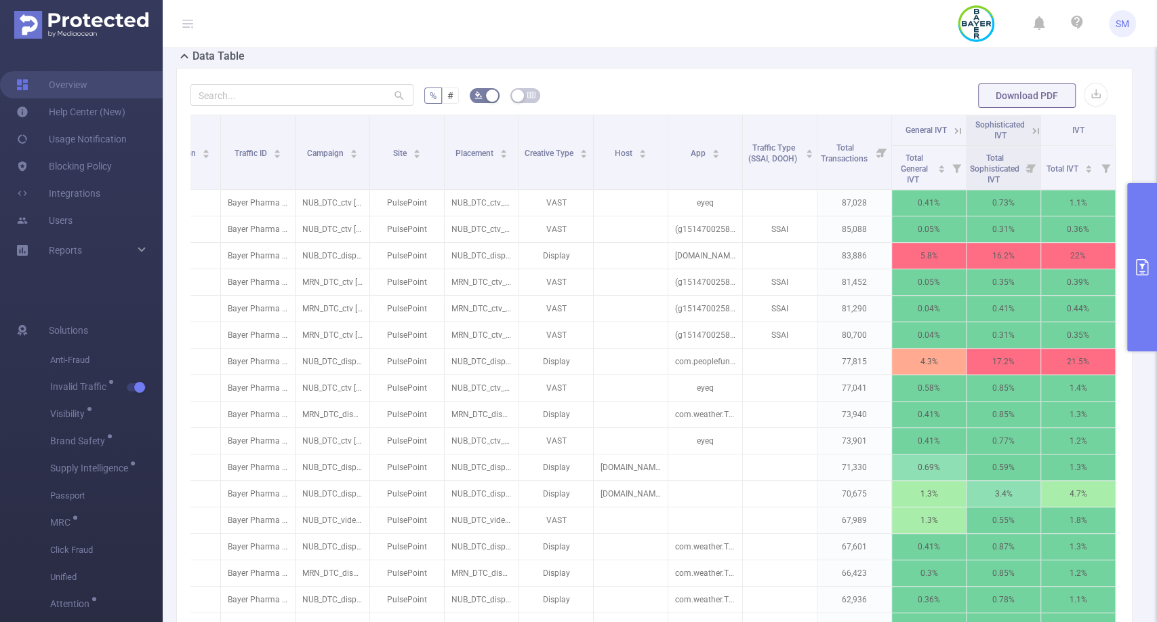
scroll to position [0, 56]
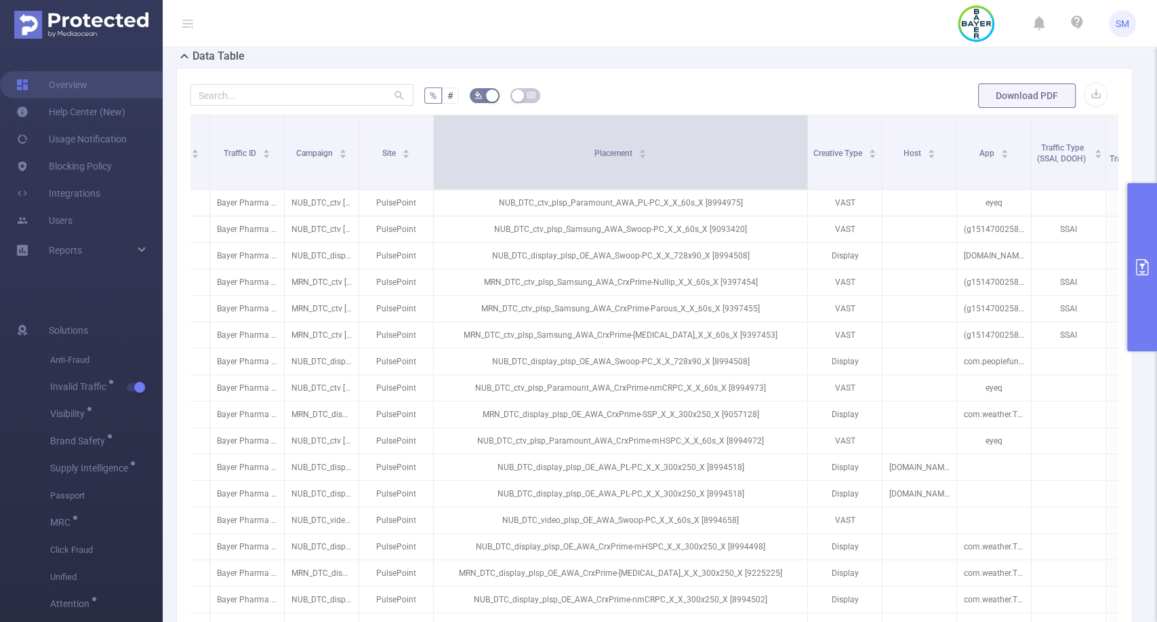
drag, startPoint x: 504, startPoint y: 173, endPoint x: 804, endPoint y: 161, distance: 299.9
click at [804, 161] on span at bounding box center [807, 152] width 7 height 74
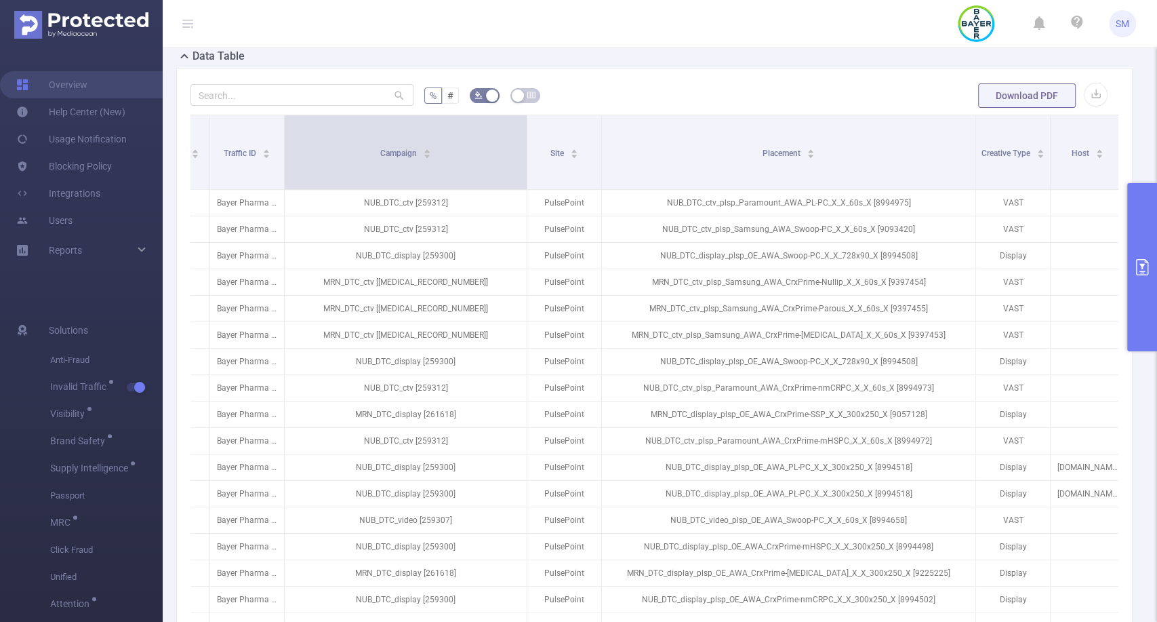
drag, startPoint x: 355, startPoint y: 144, endPoint x: 523, endPoint y: 138, distance: 168.2
click at [523, 138] on span at bounding box center [526, 152] width 7 height 74
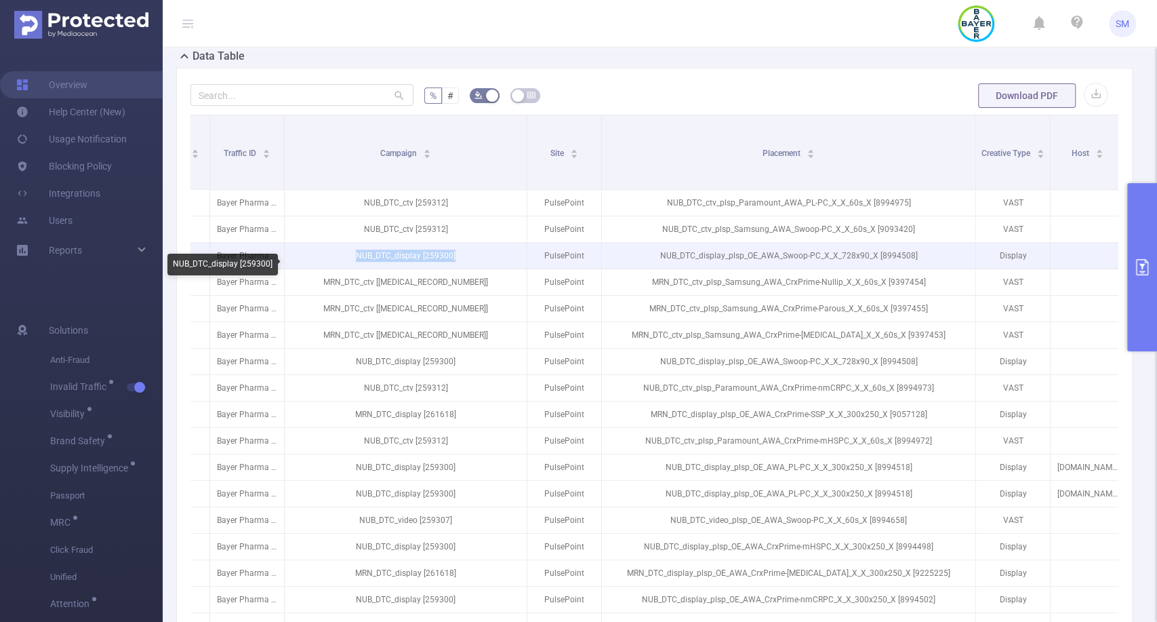
drag, startPoint x: 460, startPoint y: 262, endPoint x: 354, endPoint y: 264, distance: 105.8
click at [354, 264] on p "NUB_DTC_display [259300]" at bounding box center [406, 256] width 242 height 26
copy p "NUB_DTC_display [259300]"
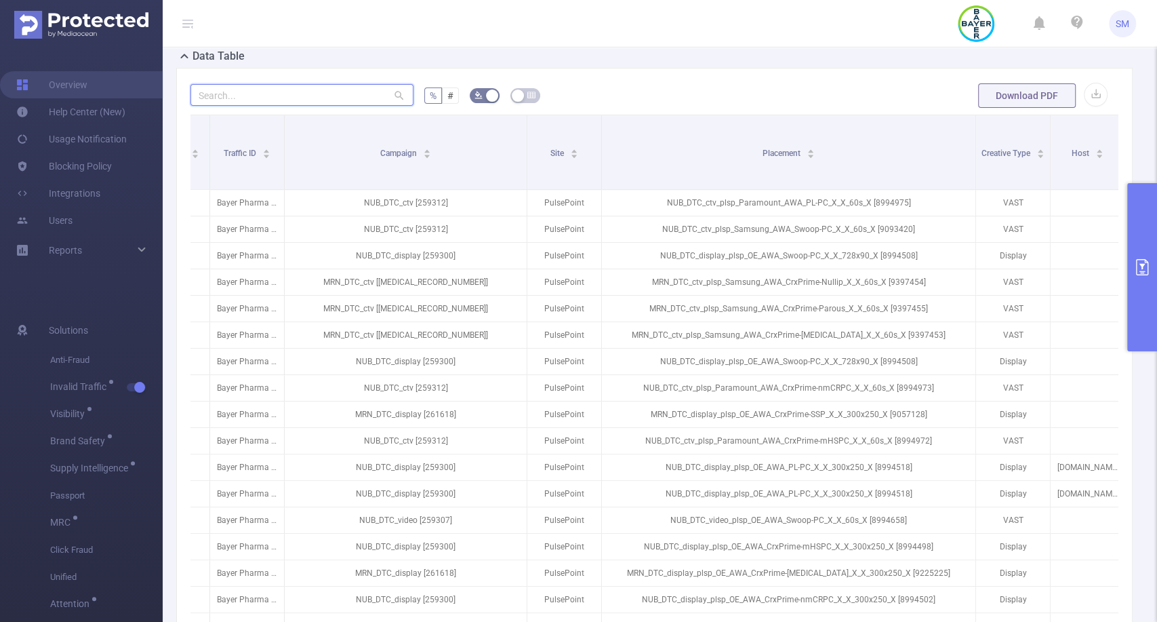
click at [274, 106] on input "text" at bounding box center [301, 95] width 223 height 22
paste input "nub_dtc_display [259300]"
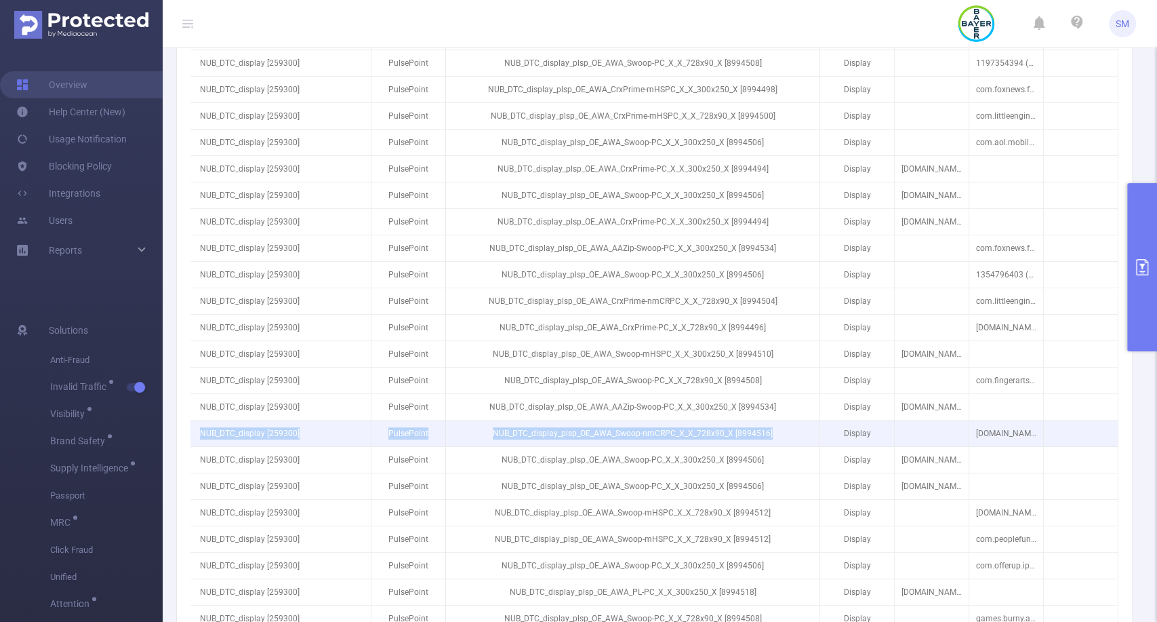
scroll to position [0, 0]
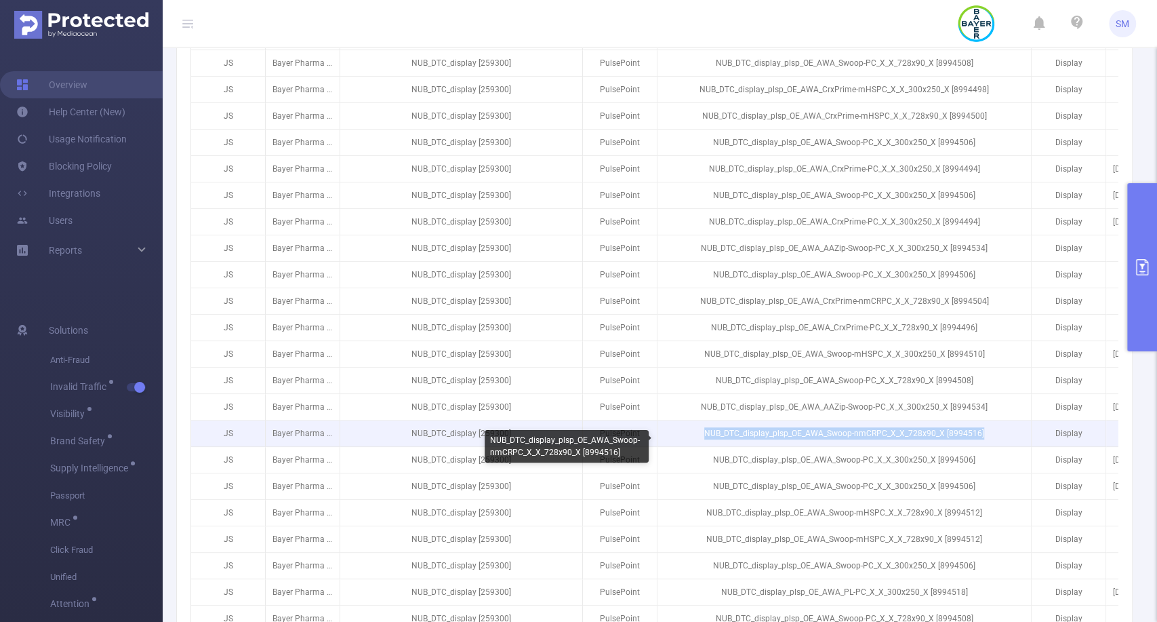
drag, startPoint x: 464, startPoint y: 439, endPoint x: 707, endPoint y: 437, distance: 243.4
click at [707, 437] on p "NUB_DTC_display_plsp_OE_AWA_Swoop-nmCRPC_X_X_728x90_X [8994516]" at bounding box center [844, 433] width 373 height 26
copy p "NUB_DTC_display_plsp_OE_AWA_Swoop-nmCRPC_X_X_728x90_X [8994516]"
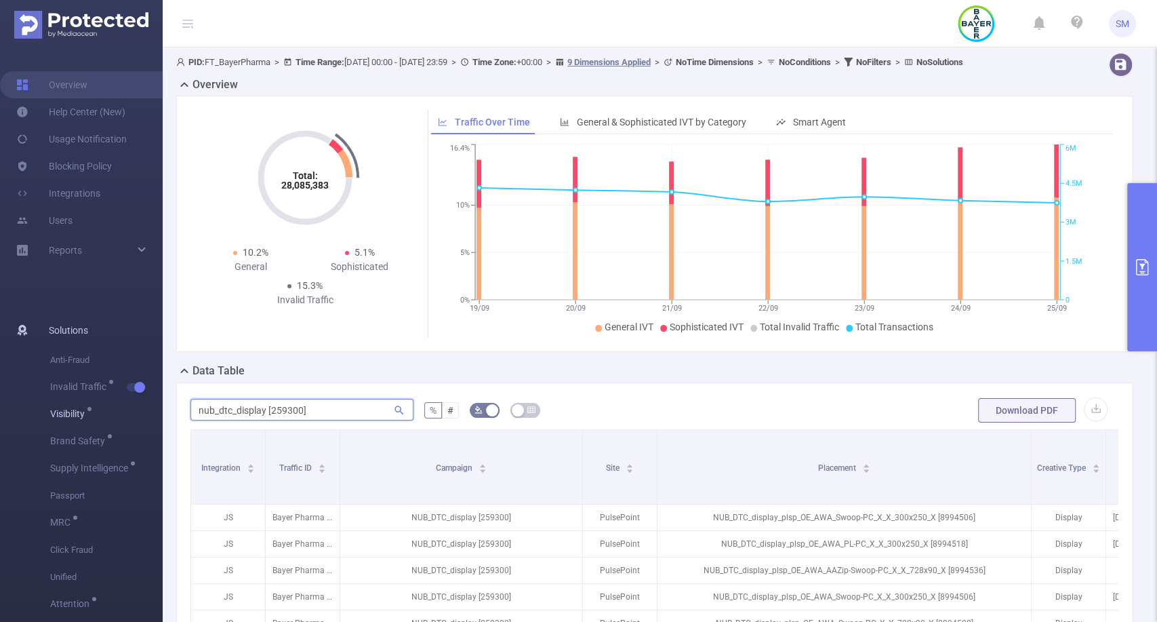
drag, startPoint x: 339, startPoint y: 413, endPoint x: 145, endPoint y: 411, distance: 193.9
click at [145, 411] on section "Overview Help Center (New) Usage Notification Blocking Policy Integrations User…" at bounding box center [578, 311] width 1157 height 622
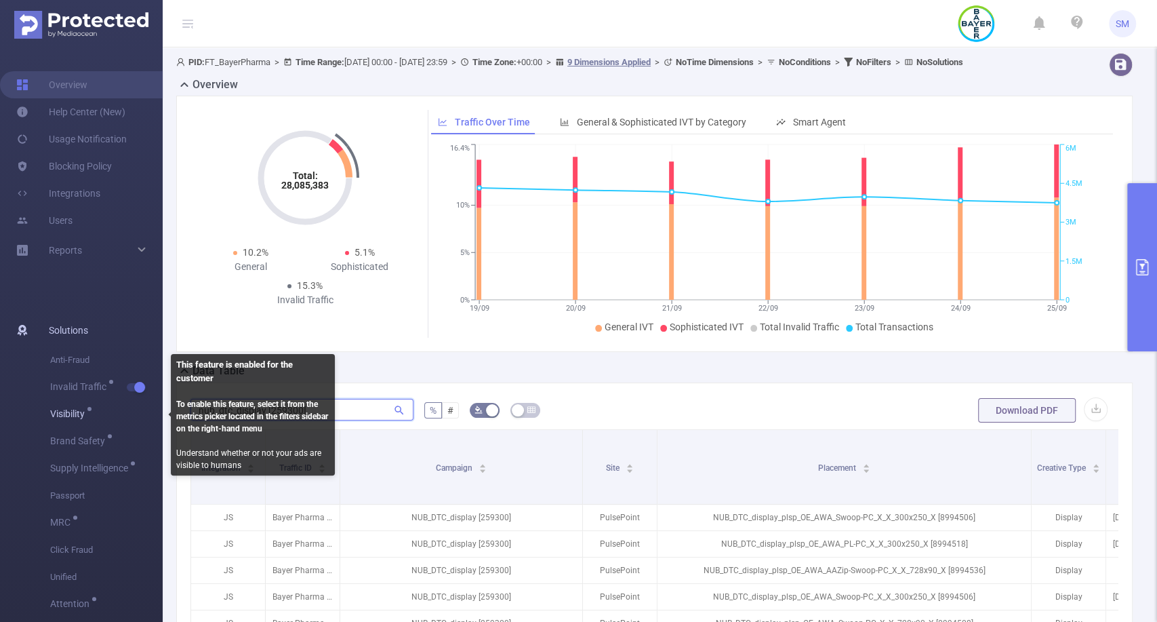
paste input "_plsp_oe_awa_swoop-nmcrpc_x_x_728x90_x [8994516"
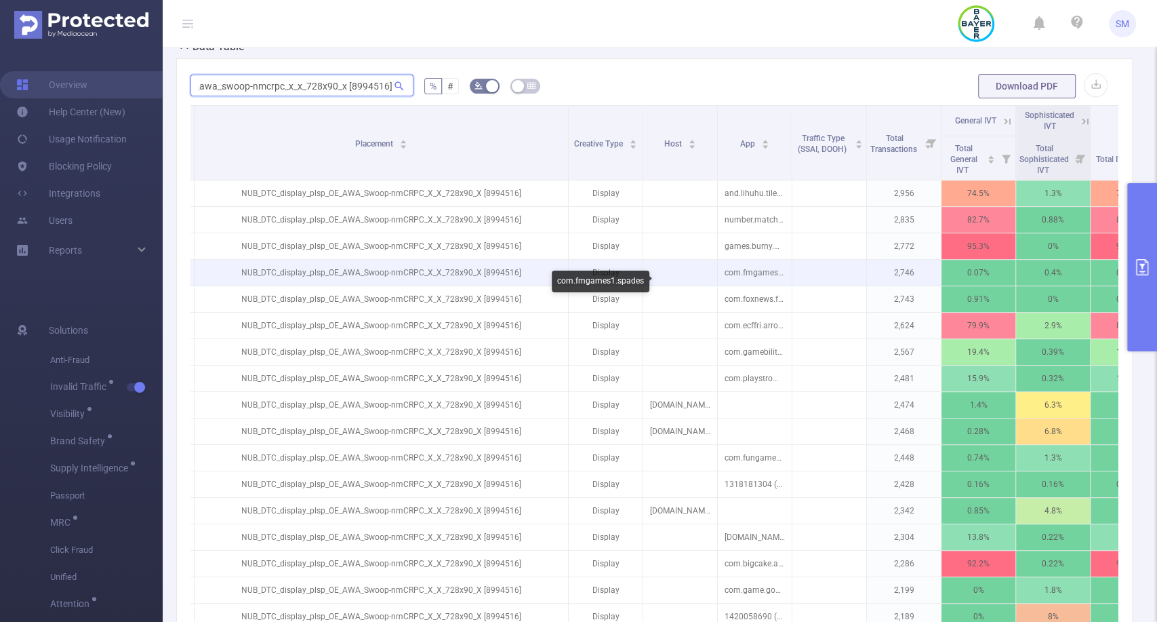
scroll to position [0, 442]
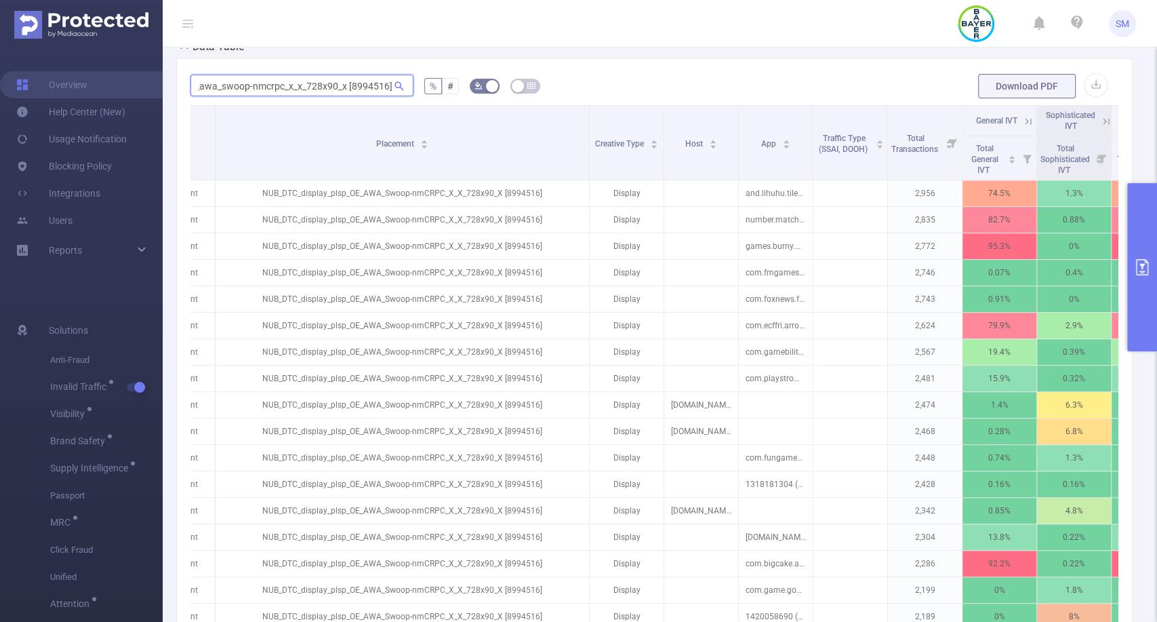
type input "nub_dtc_display_plsp_oe_awa_swoop-nmcrpc_x_x_728x90_x [8994516]"
click at [1153, 220] on button "primary" at bounding box center [1142, 267] width 30 height 168
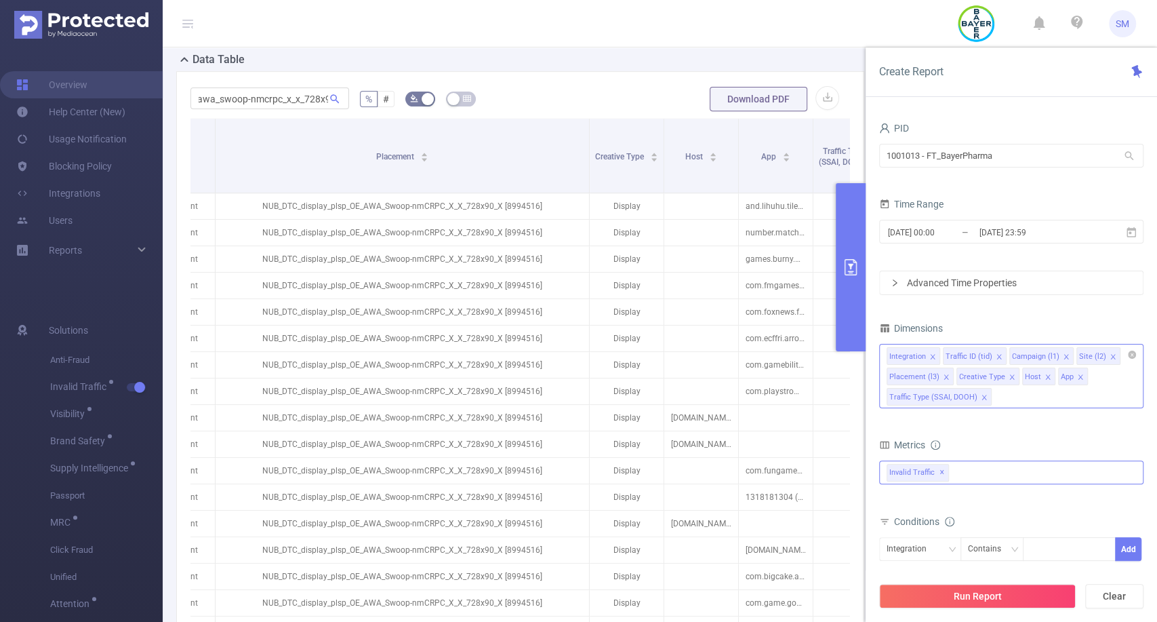
scroll to position [0, 0]
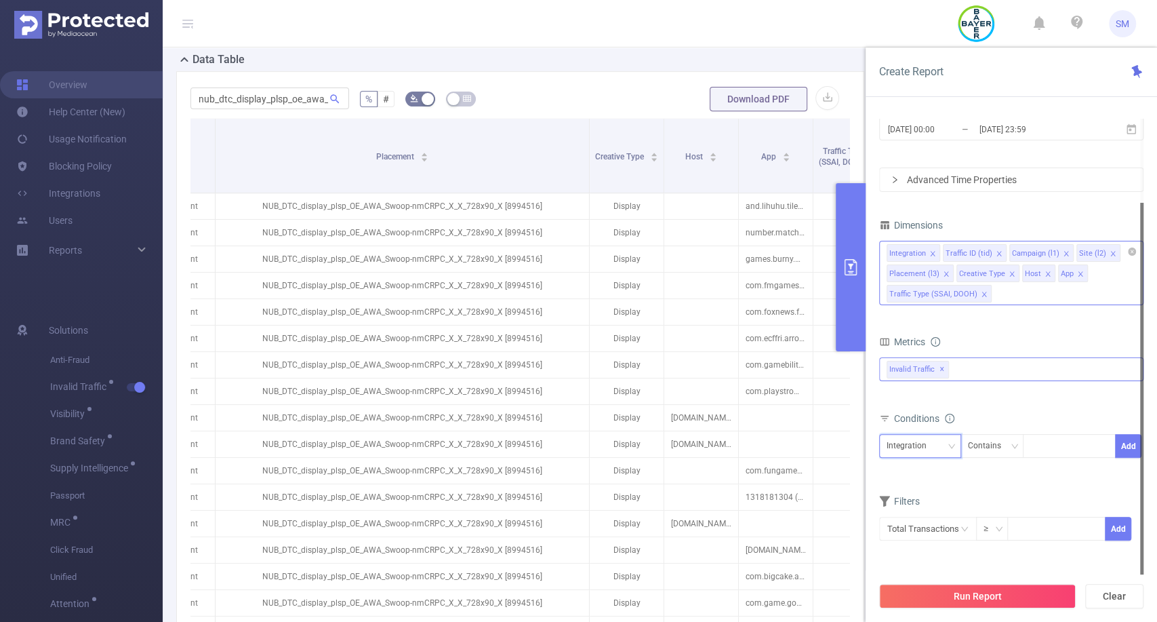
click at [948, 456] on div "Integration" at bounding box center [920, 446] width 67 height 22
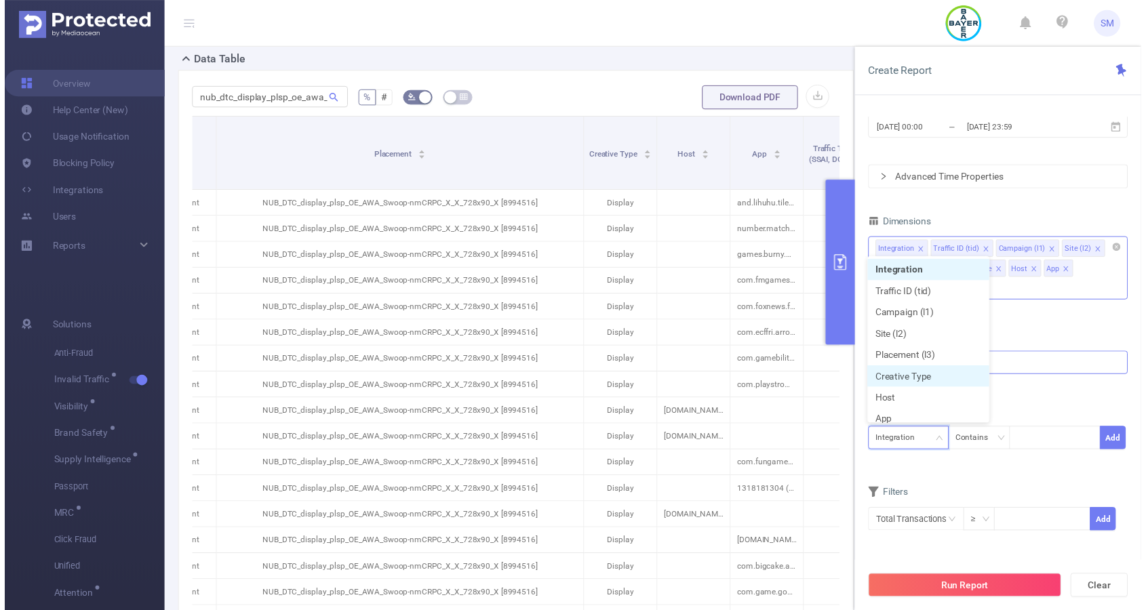
scroll to position [6, 0]
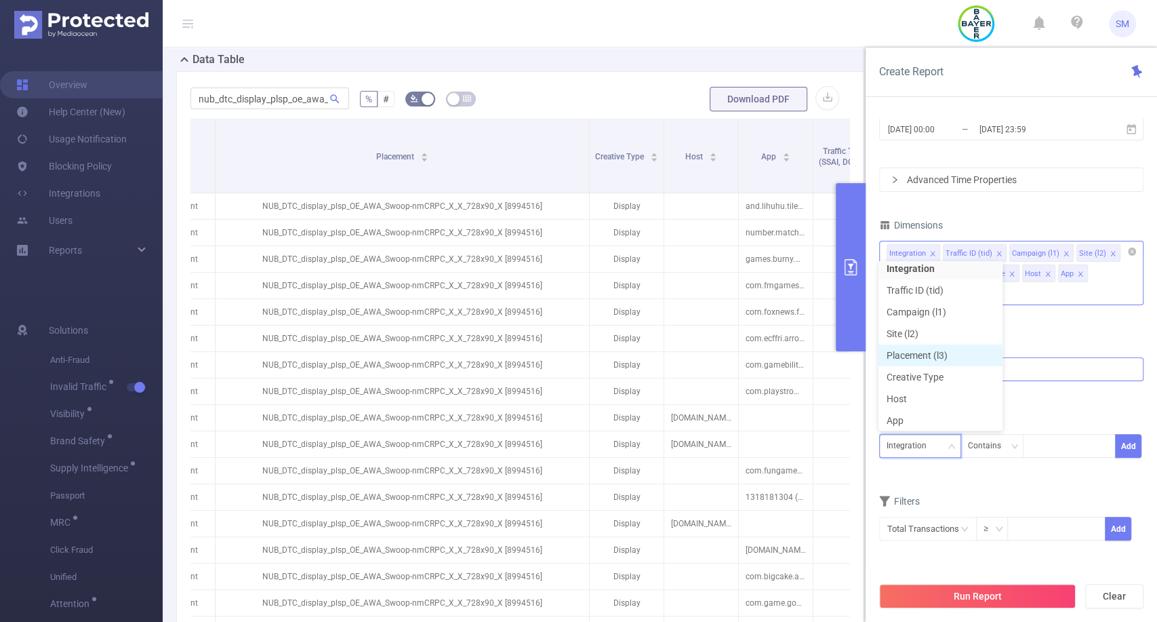
click at [931, 348] on li "Placement (l3)" at bounding box center [940, 355] width 124 height 22
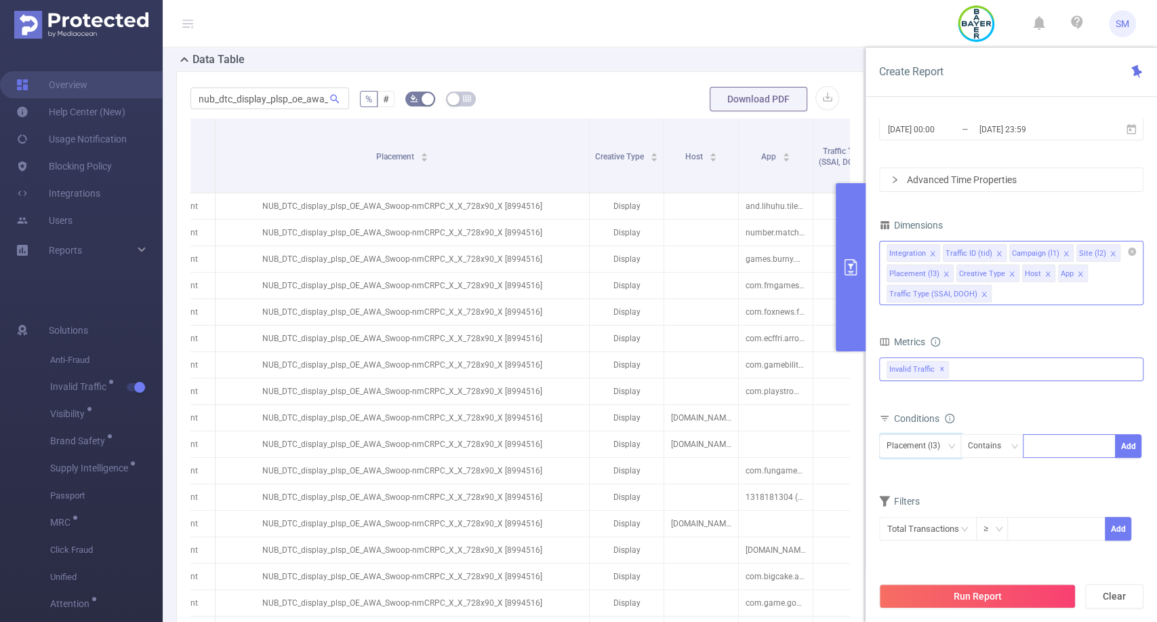
click at [1046, 449] on div at bounding box center [1069, 446] width 78 height 22
paste input "NUB_DTC_display_plsp_OE_AWA_Swoop-nmCRPC_X_X_728x90_X [8994516]"
type input "NUB_DTC_display_plsp_OE_AWA_Swoop-nmCRPC_X_X_728x90_X [8994516]"
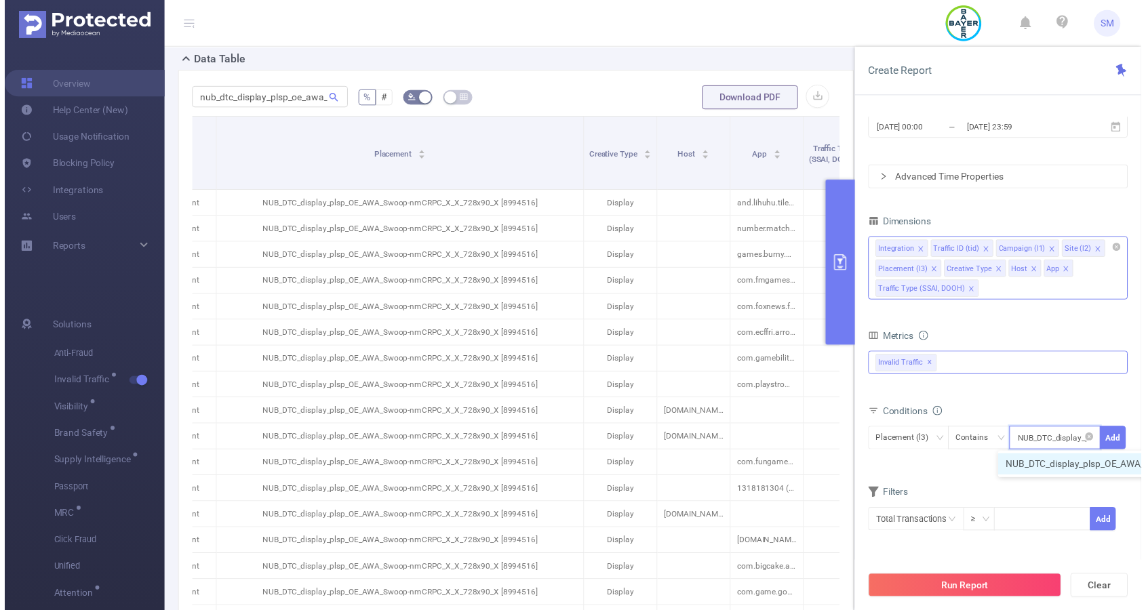
scroll to position [0, 200]
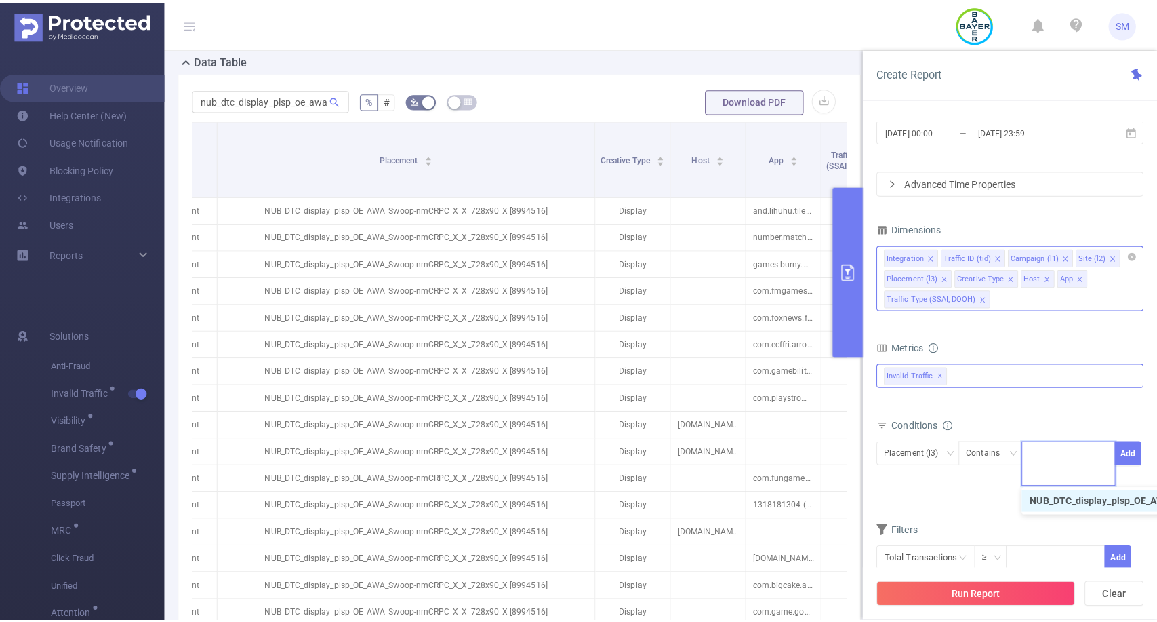
scroll to position [0, 0]
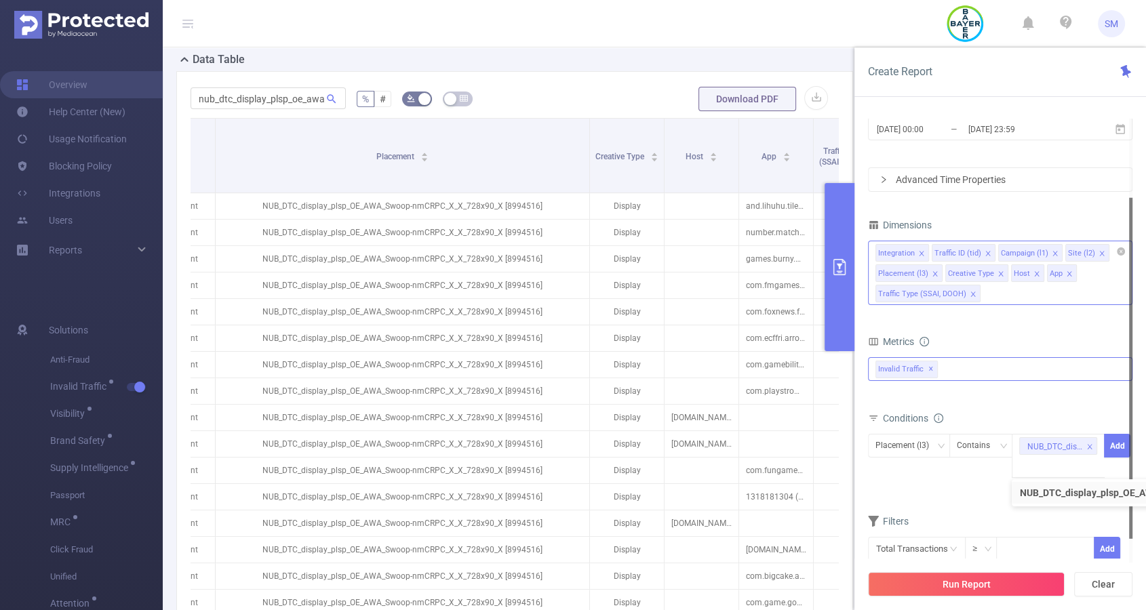
click at [1131, 442] on div at bounding box center [1130, 368] width 3 height 341
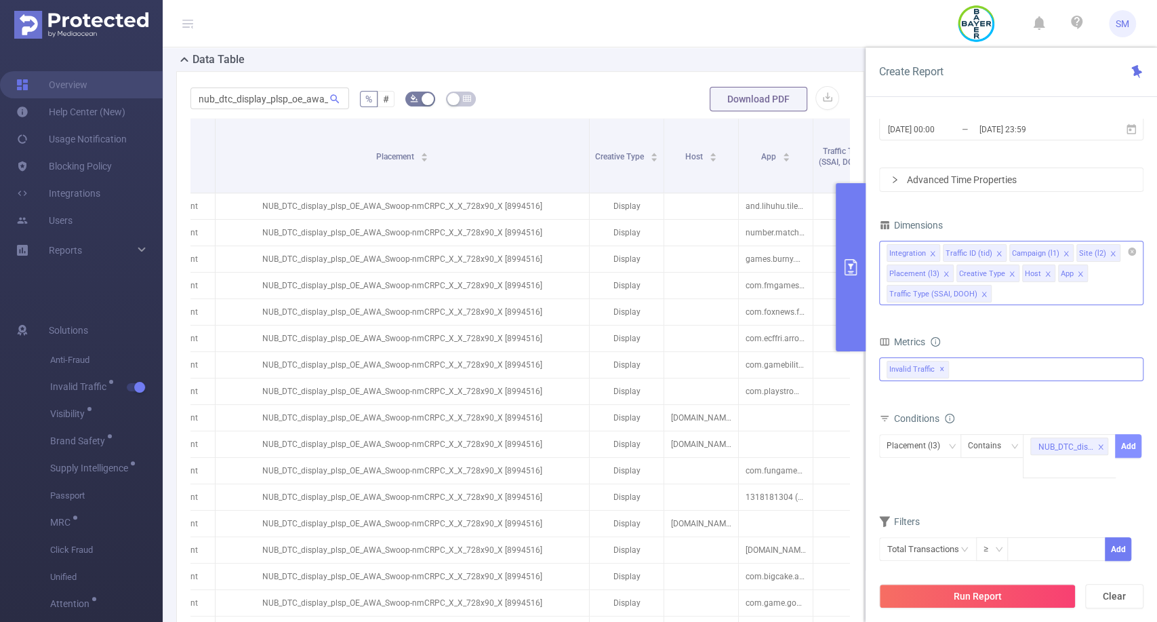
click at [1125, 443] on button "Add" at bounding box center [1128, 446] width 26 height 24
click at [957, 600] on button "Run Report" at bounding box center [977, 596] width 197 height 24
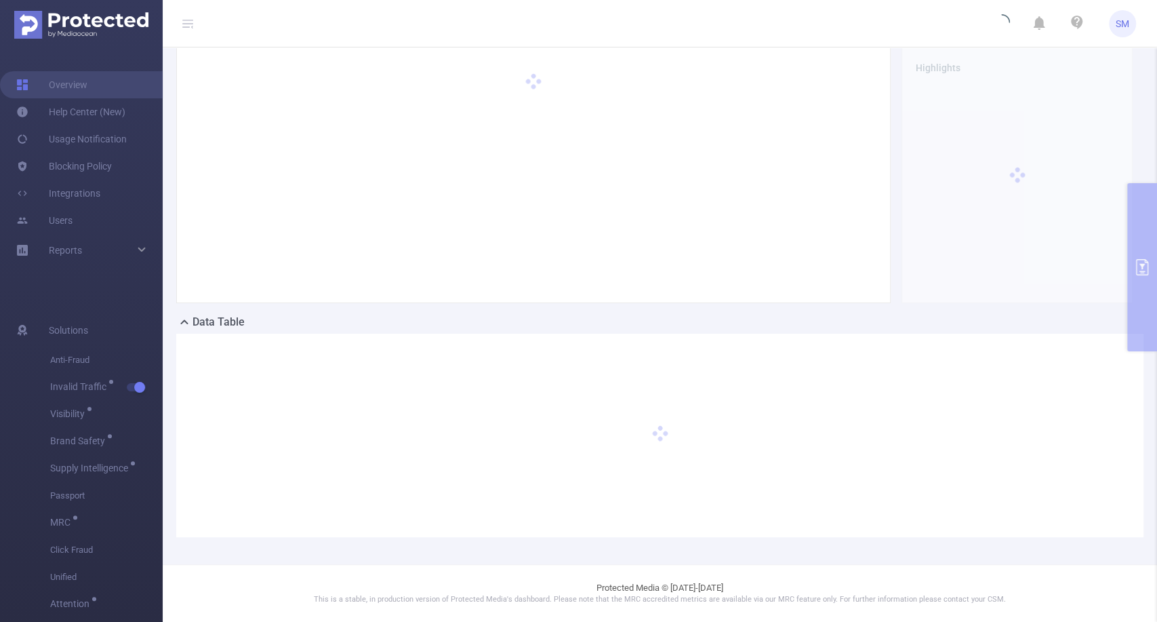
scroll to position [60, 0]
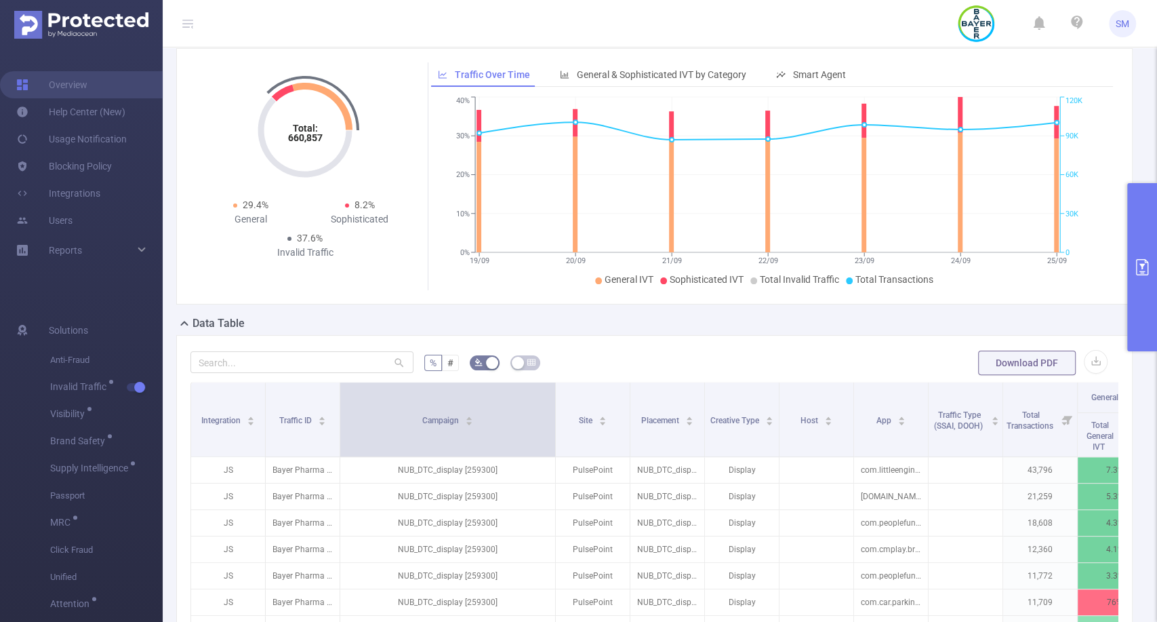
drag, startPoint x: 412, startPoint y: 416, endPoint x: 540, endPoint y: 406, distance: 128.5
click at [552, 406] on span at bounding box center [555, 419] width 7 height 74
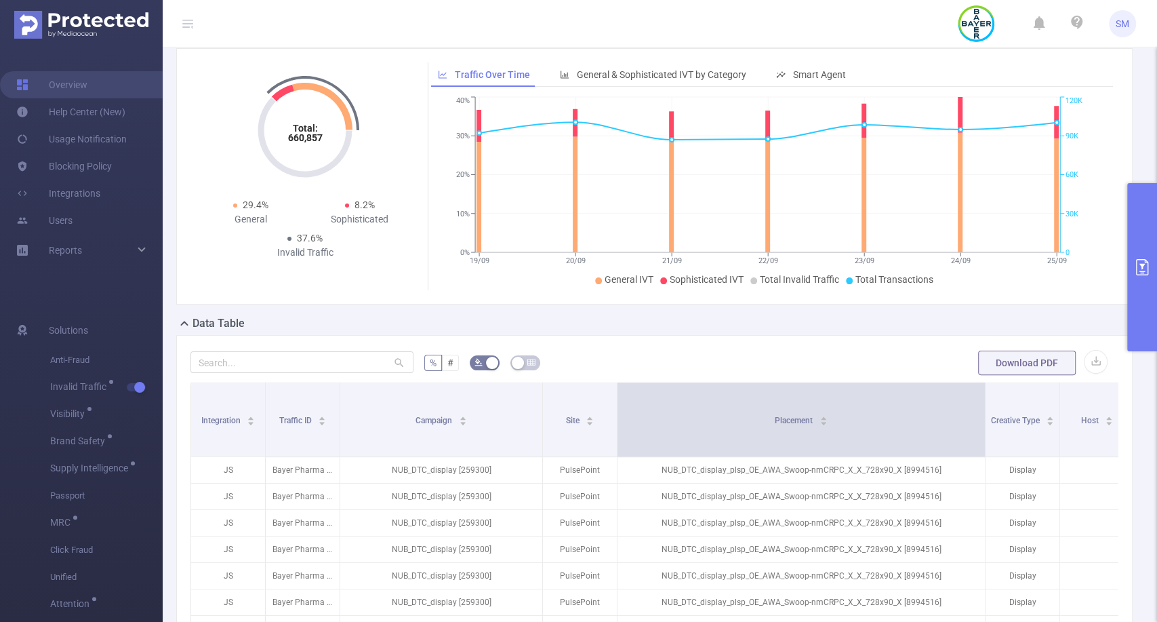
drag, startPoint x: 689, startPoint y: 408, endPoint x: 983, endPoint y: 392, distance: 294.0
click at [983, 392] on span at bounding box center [985, 419] width 7 height 74
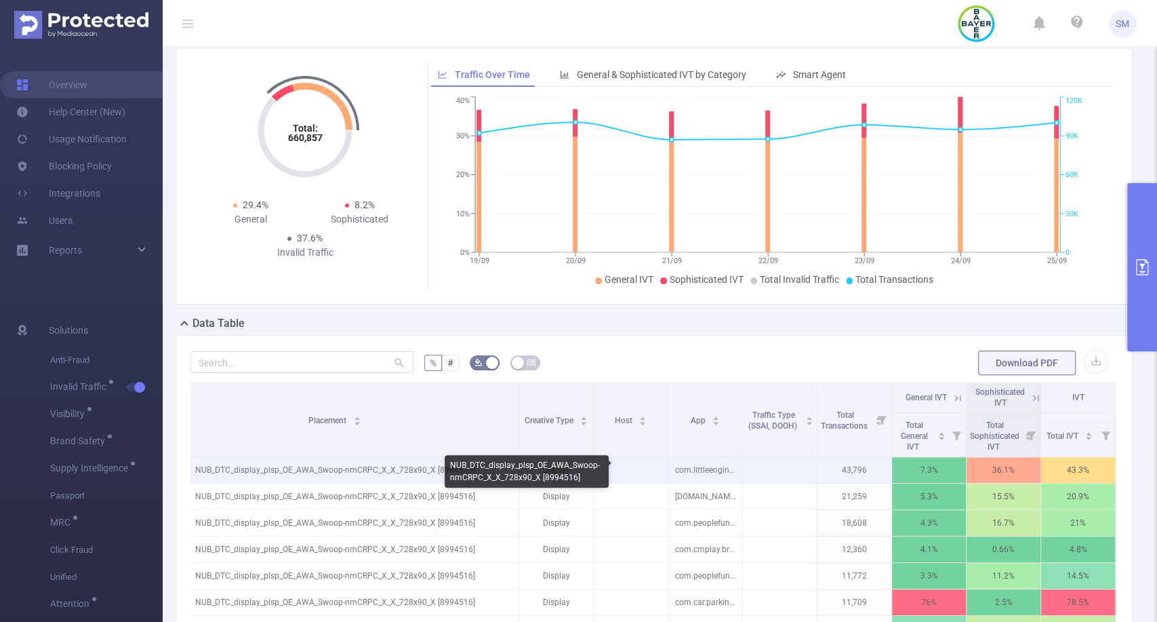
scroll to position [0, 477]
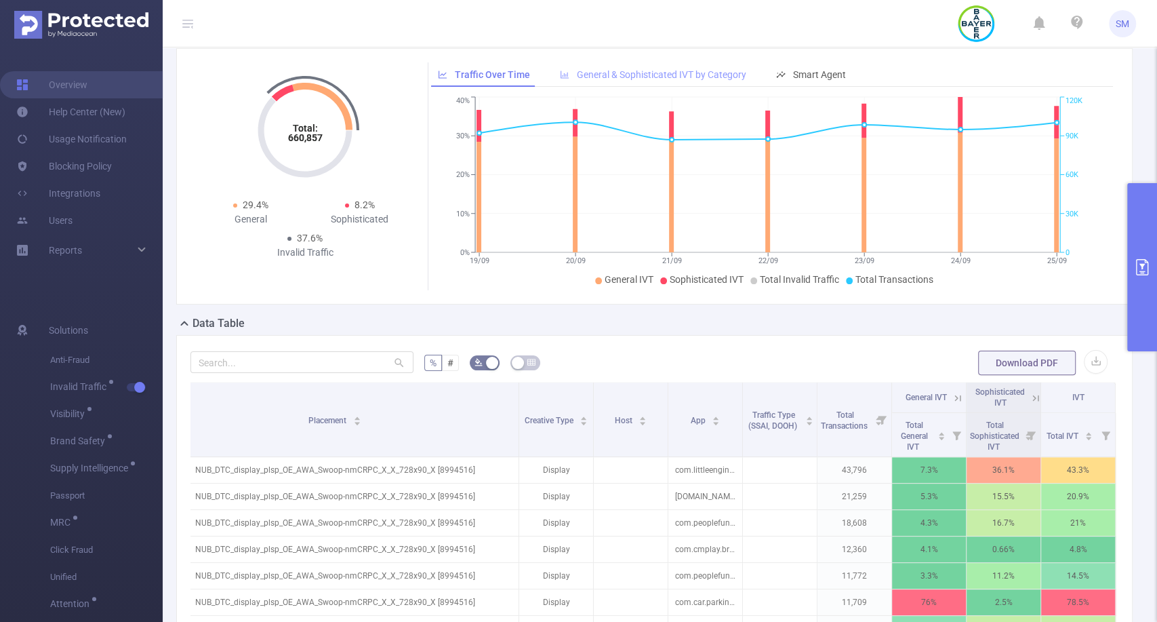
click at [668, 75] on span "General & Sophisticated IVT by Category" at bounding box center [661, 74] width 169 height 11
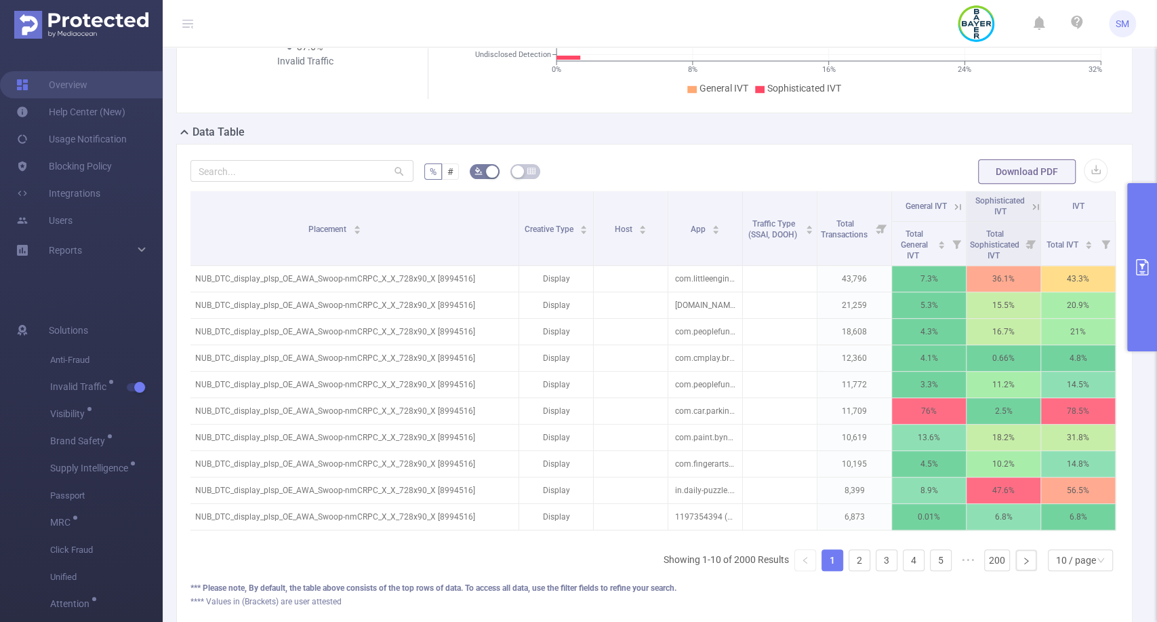
scroll to position [251, 0]
click at [988, 565] on link "200" at bounding box center [997, 560] width 24 height 20
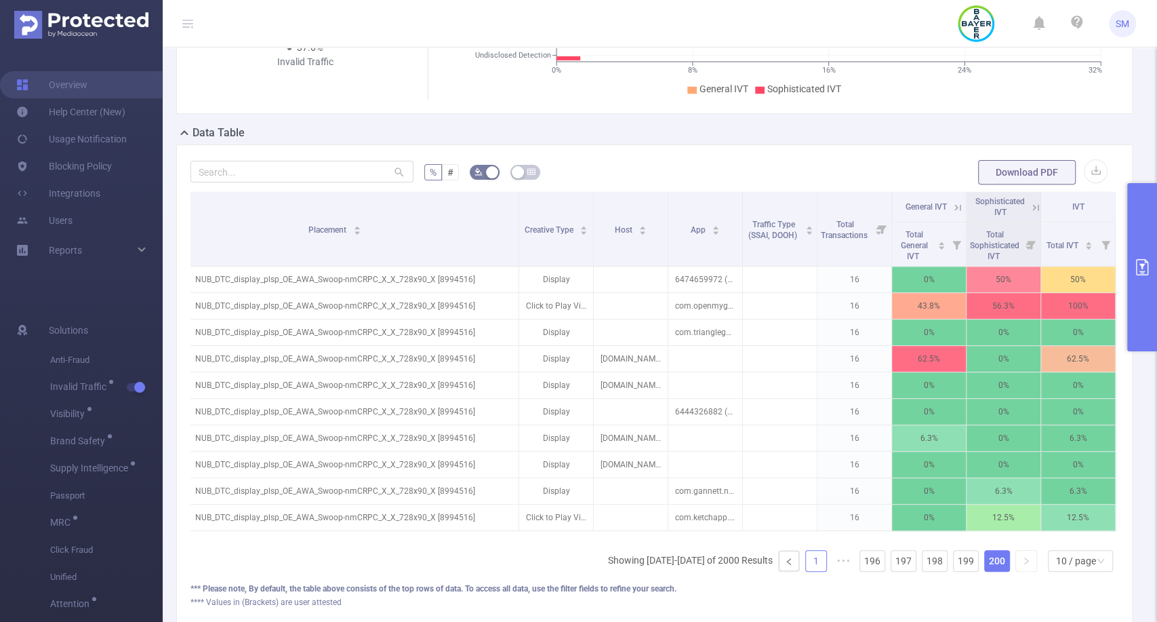
click at [806, 569] on link "1" at bounding box center [816, 560] width 20 height 20
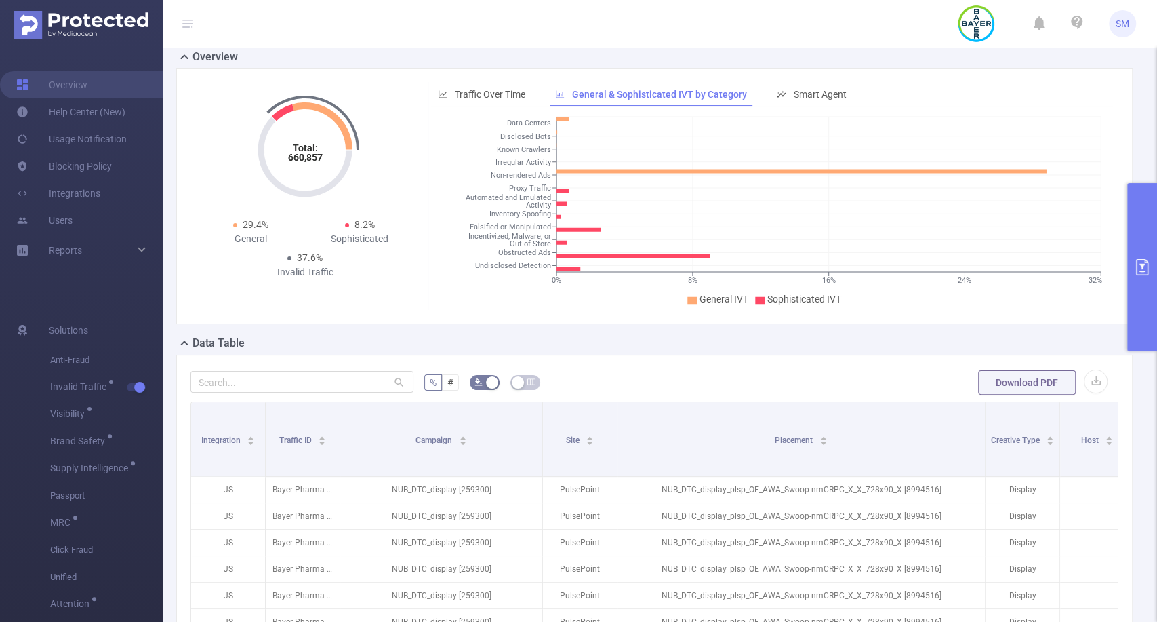
scroll to position [39, 0]
